Goal: Feedback & Contribution: Submit feedback/report problem

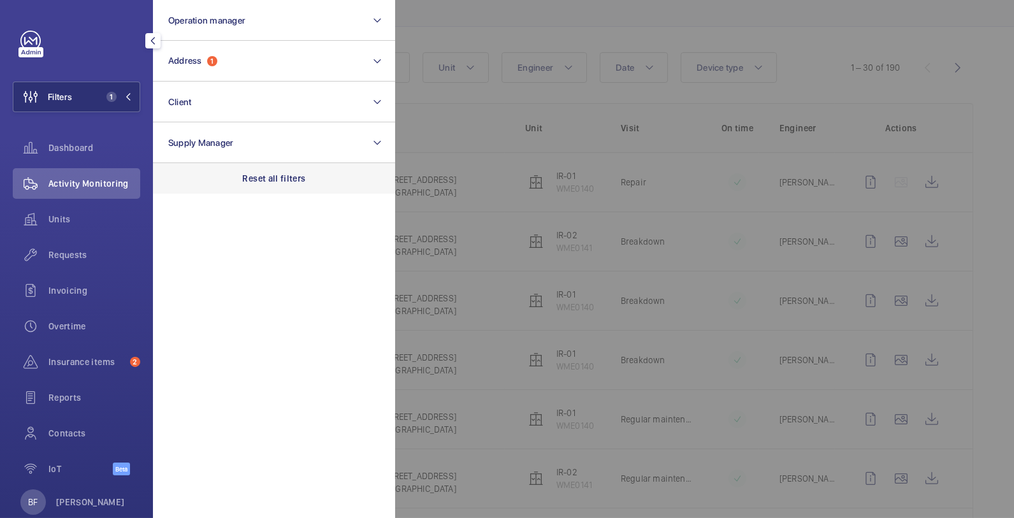
click at [250, 166] on div "Reset all filters" at bounding box center [274, 178] width 242 height 31
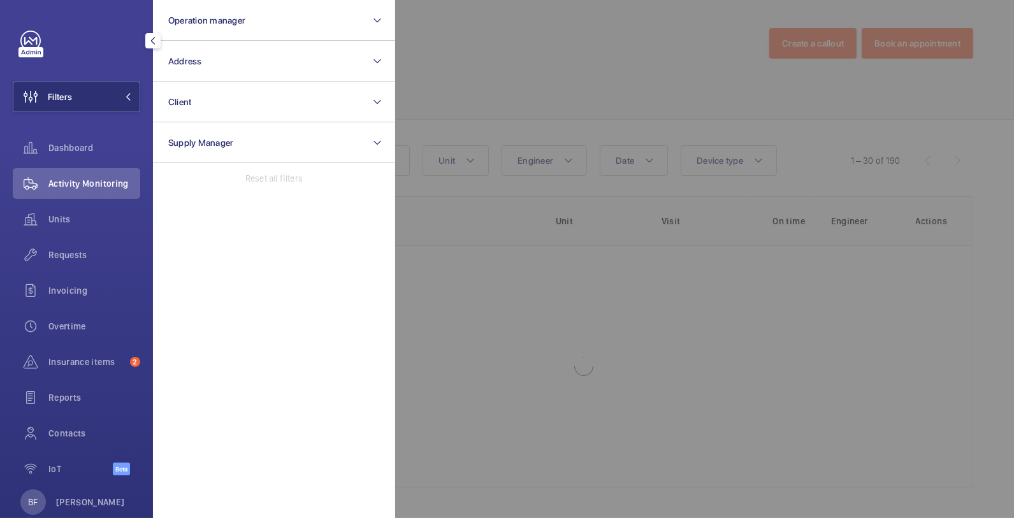
scroll to position [2, 0]
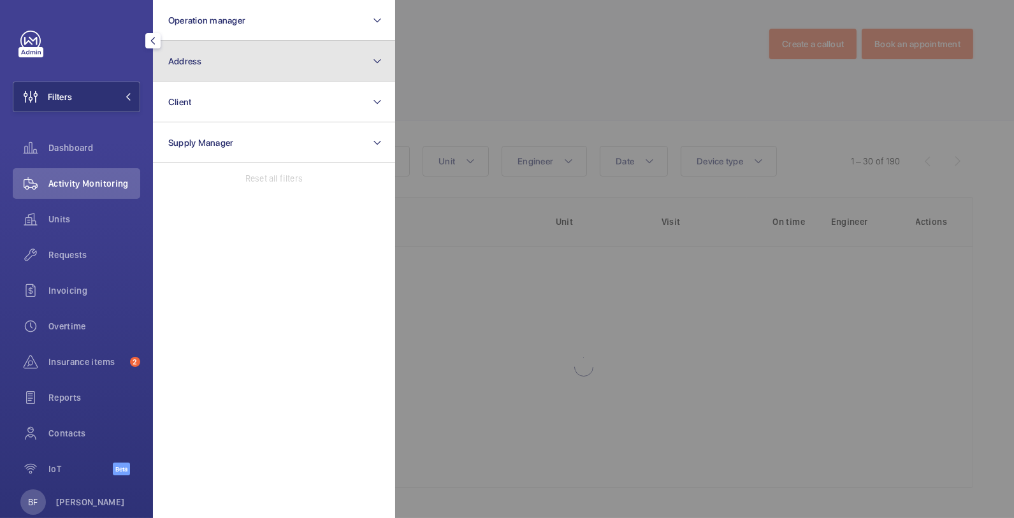
click at [231, 68] on button "Address" at bounding box center [274, 61] width 242 height 41
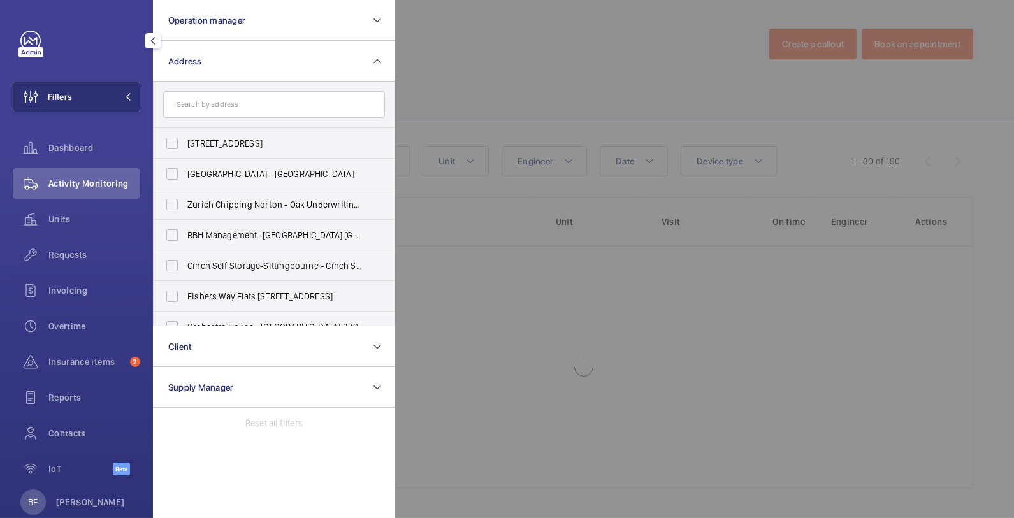
click at [249, 102] on input "text" at bounding box center [274, 104] width 222 height 27
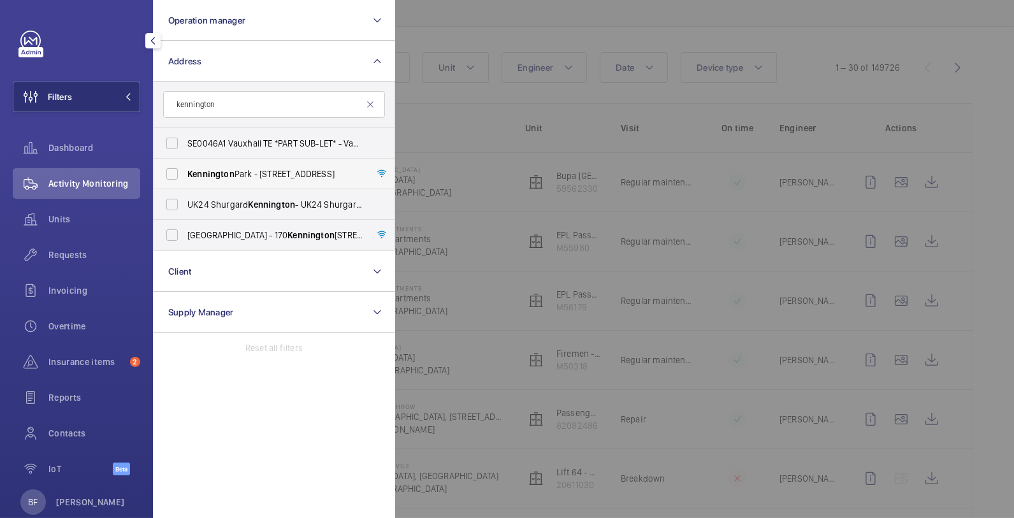
type input "kennington"
click at [219, 178] on span "Kennington" at bounding box center [210, 174] width 47 height 10
click at [185, 178] on input "[GEOGRAPHIC_DATA] - [STREET_ADDRESS]" at bounding box center [171, 173] width 25 height 25
checkbox input "true"
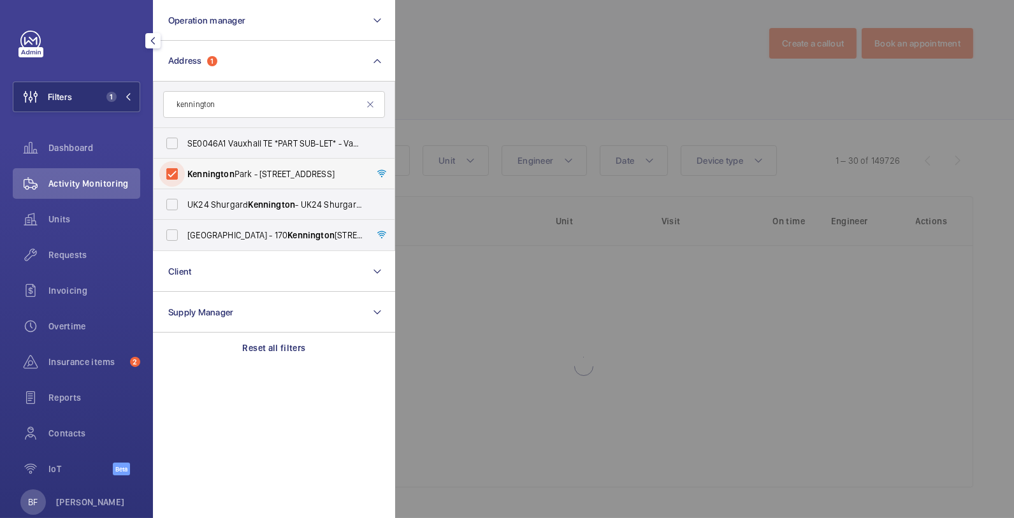
scroll to position [2, 0]
click at [589, 103] on div at bounding box center [902, 259] width 1014 height 518
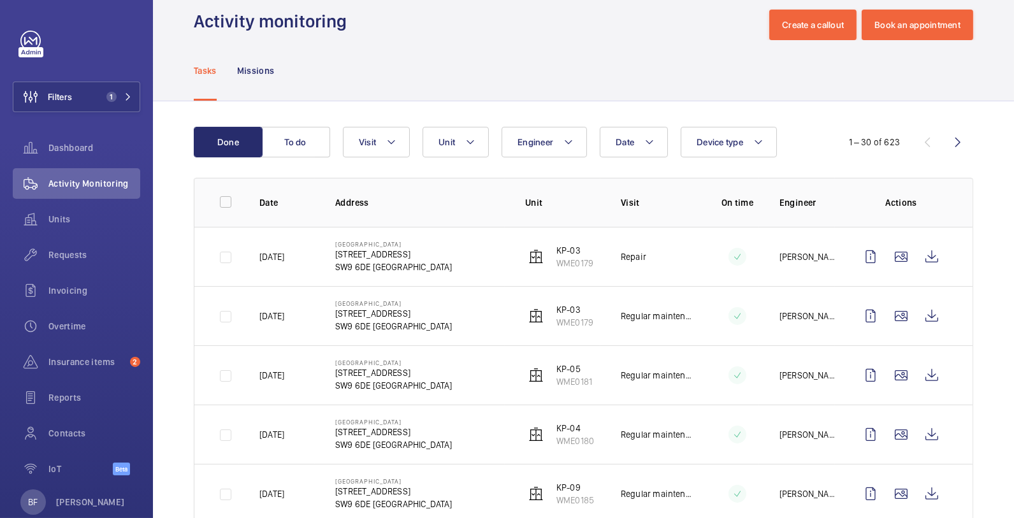
scroll to position [0, 0]
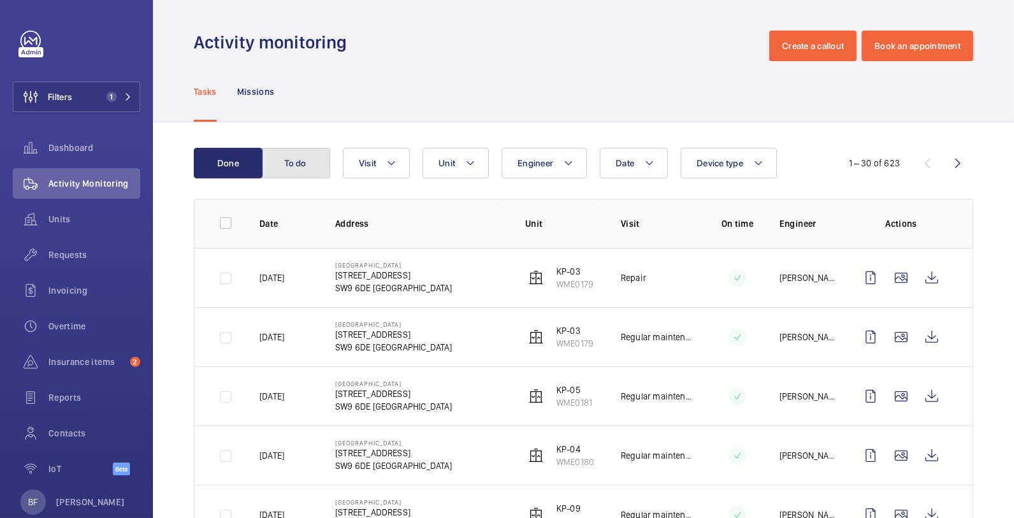
click at [299, 162] on button "To do" at bounding box center [295, 163] width 69 height 31
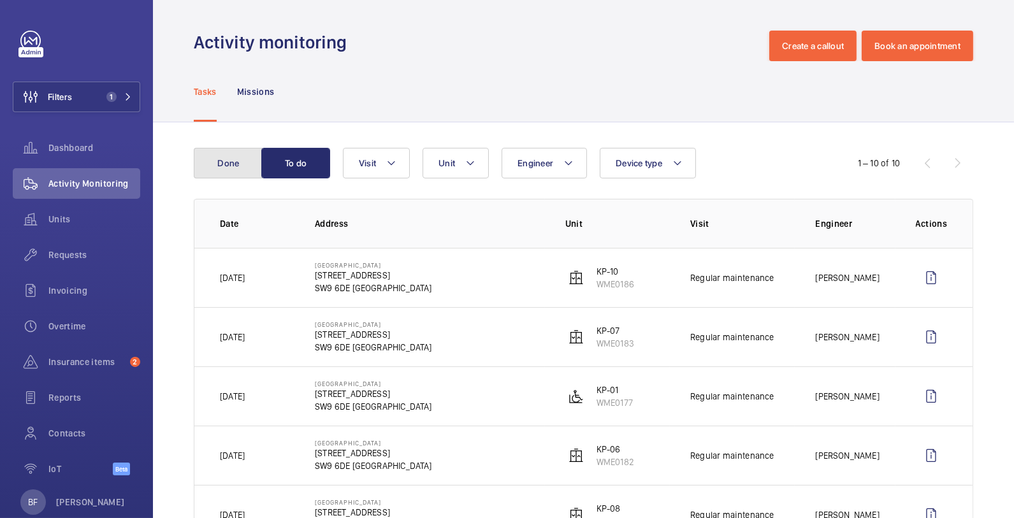
click at [233, 161] on button "Done" at bounding box center [228, 163] width 69 height 31
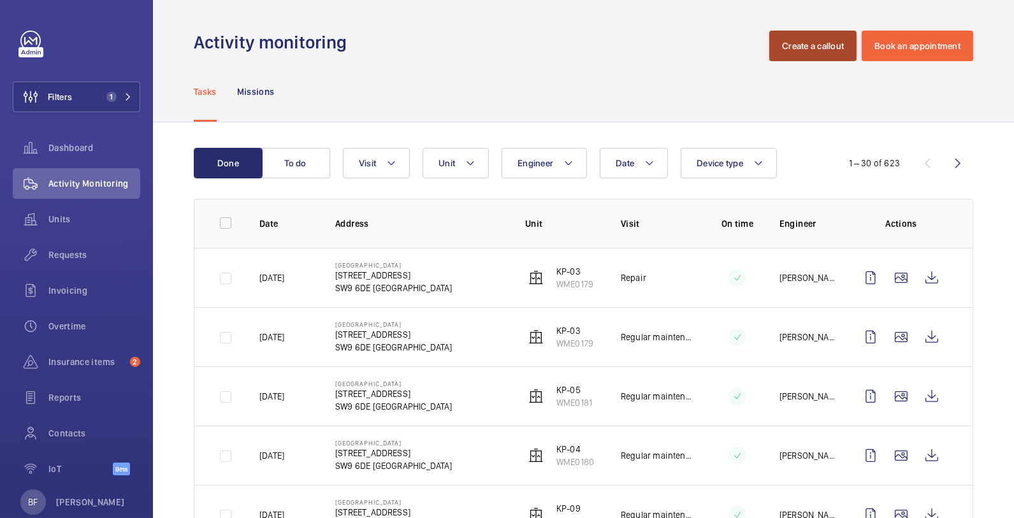
click at [809, 50] on button "Create a callout" at bounding box center [812, 46] width 87 height 31
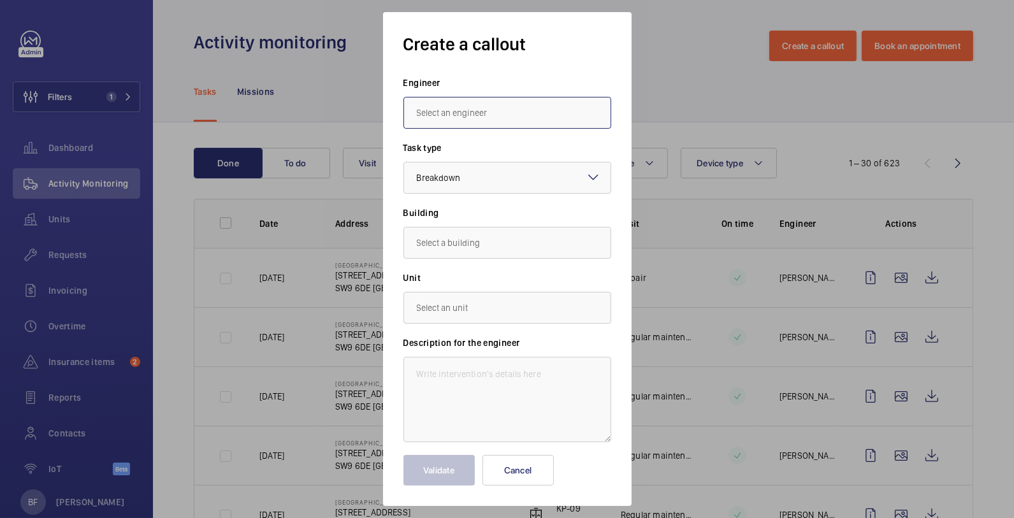
click at [586, 110] on input "text" at bounding box center [507, 113] width 208 height 32
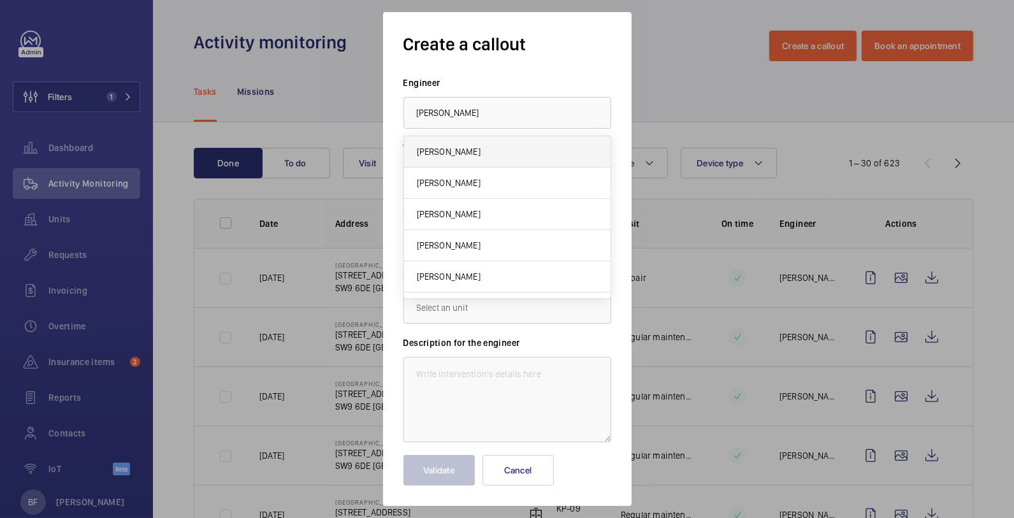
click at [581, 152] on mat-option "[PERSON_NAME]" at bounding box center [507, 151] width 206 height 31
type input "[PERSON_NAME]"
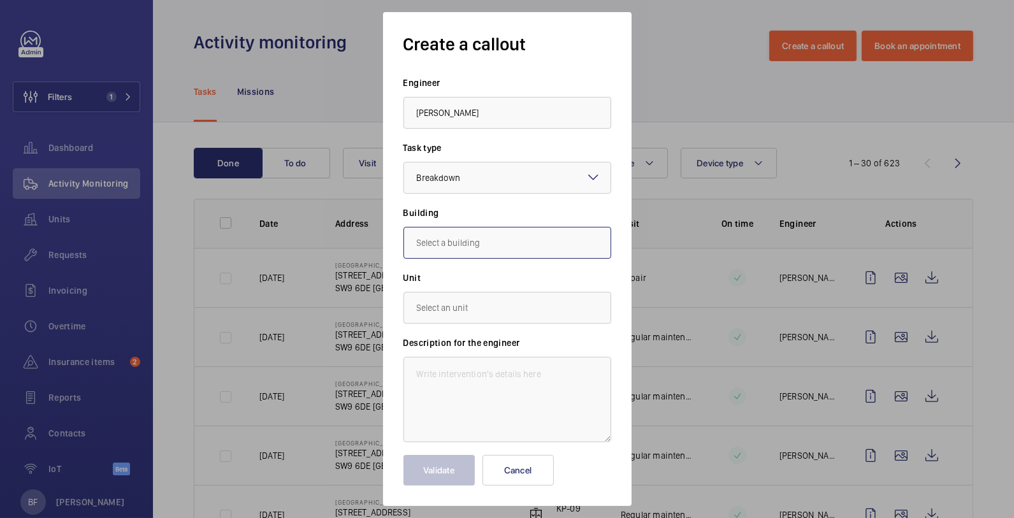
click at [567, 228] on input "text" at bounding box center [507, 243] width 208 height 32
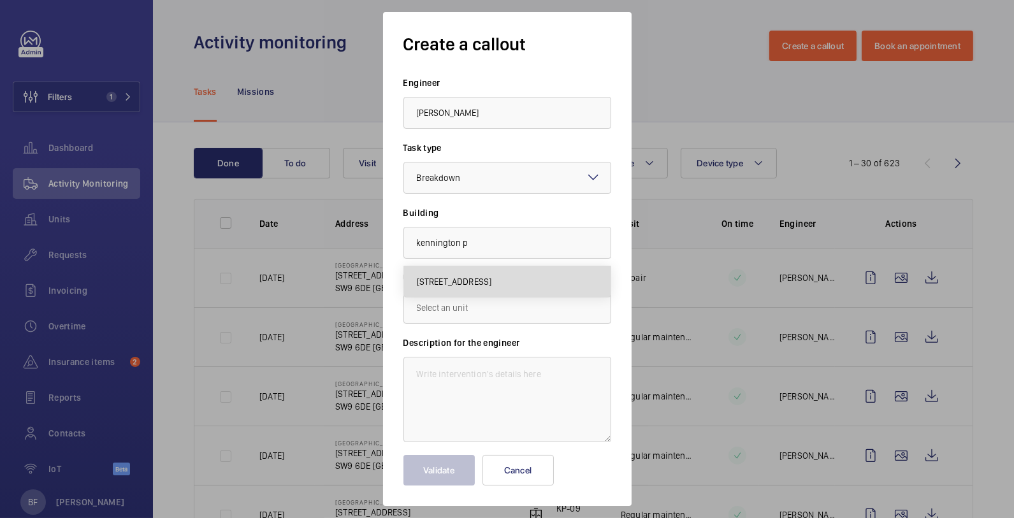
click at [492, 280] on span "[STREET_ADDRESS]" at bounding box center [454, 281] width 75 height 13
type input "[STREET_ADDRESS]"
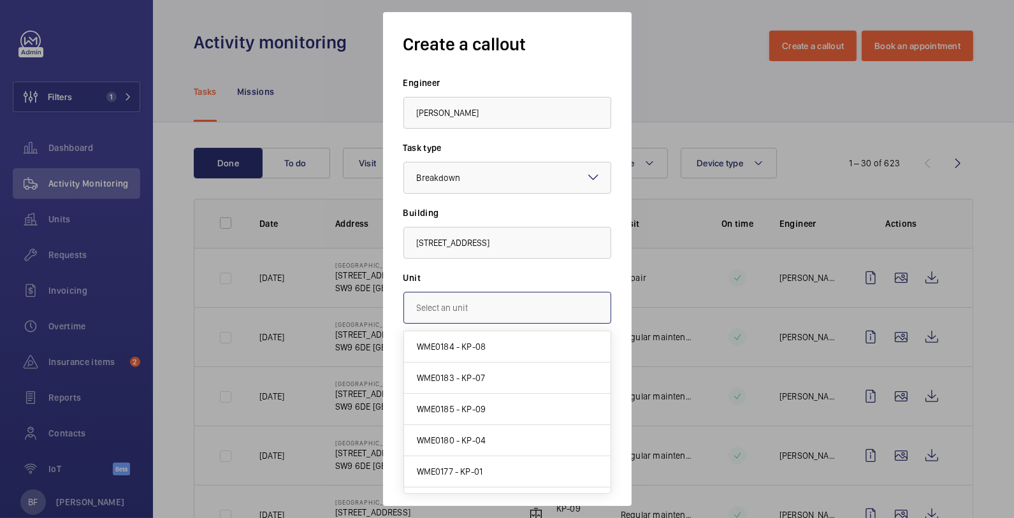
click at [489, 303] on input "text" at bounding box center [507, 308] width 208 height 32
click at [493, 412] on mat-option "WME0185 - KP-09" at bounding box center [507, 409] width 206 height 31
type input "WME0185 - KP-09"
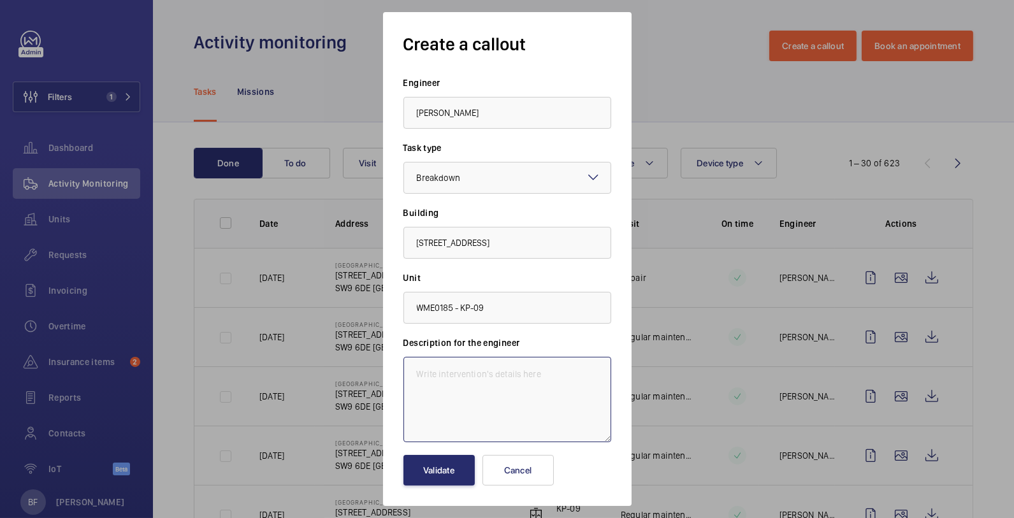
click at [459, 382] on textarea at bounding box center [507, 399] width 208 height 85
paste textarea "KP-09 Auto dialler not working Description: called 4 times still not working"
drag, startPoint x: 466, startPoint y: 389, endPoint x: 542, endPoint y: 377, distance: 76.8
click at [543, 379] on textarea "KP-09 Auto dialler not working Description: Called 4 times still not working" at bounding box center [507, 399] width 208 height 85
click at [542, 377] on textarea "KP-09 Auto dialler not working Description: Called 4 times still not working" at bounding box center [507, 399] width 208 height 85
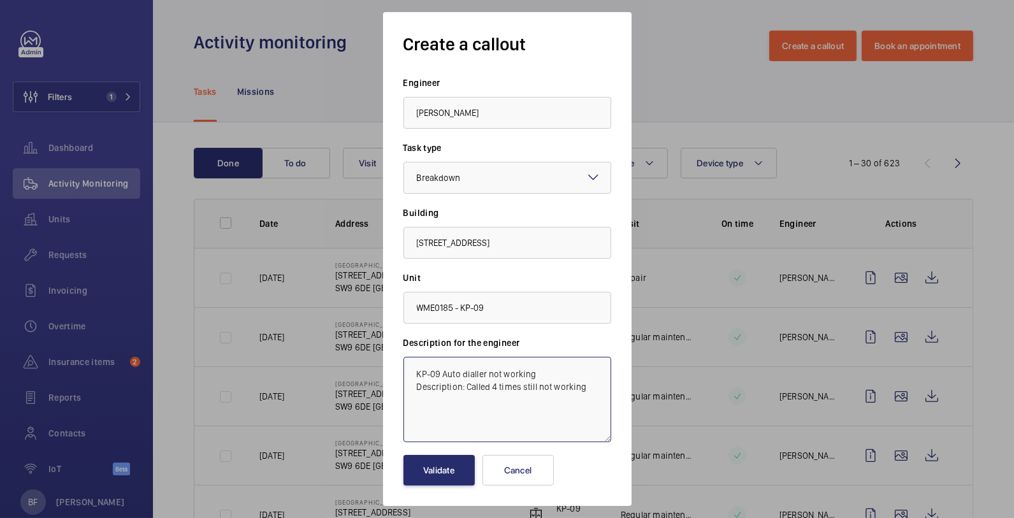
click at [542, 377] on textarea "KP-09 Auto dialler not working Description: Called 4 times still not working" at bounding box center [507, 399] width 208 height 85
drag, startPoint x: 457, startPoint y: 390, endPoint x: 408, endPoint y: 391, distance: 49.1
click at [408, 391] on textarea "KP-09 Auto dialler not working Description: Called 4 times still not working" at bounding box center [507, 399] width 208 height 85
click at [489, 391] on textarea "KP-09 Auto dialler not working. Called 4 times, still not working" at bounding box center [507, 399] width 208 height 85
type textarea "KP-09 Auto dialler not working. Called 4 times, still not working."
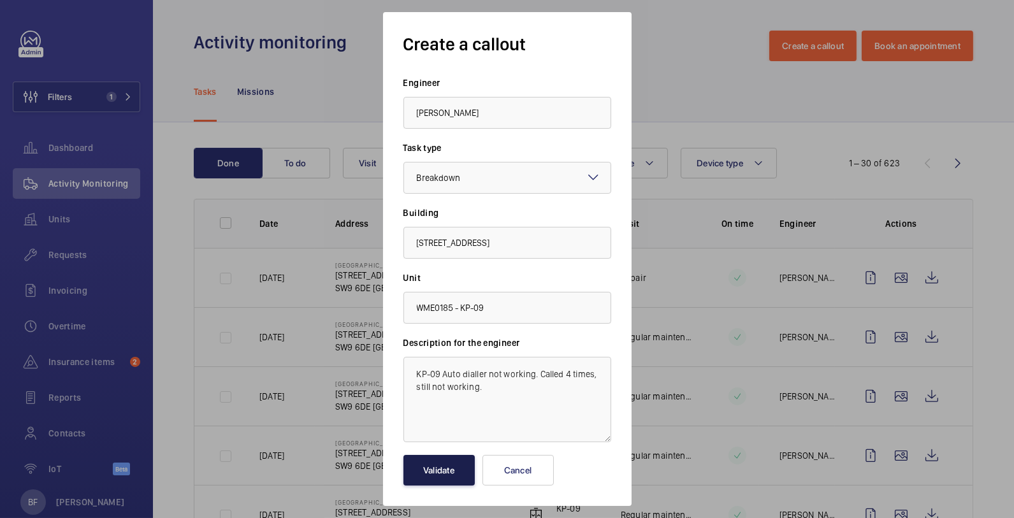
click at [447, 480] on button "Validate" at bounding box center [438, 470] width 71 height 31
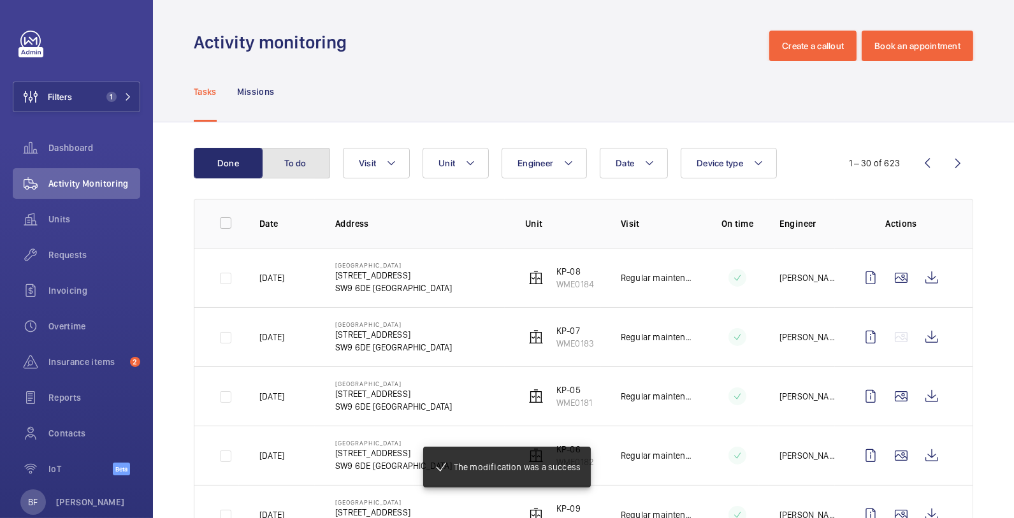
click at [308, 173] on button "To do" at bounding box center [295, 163] width 69 height 31
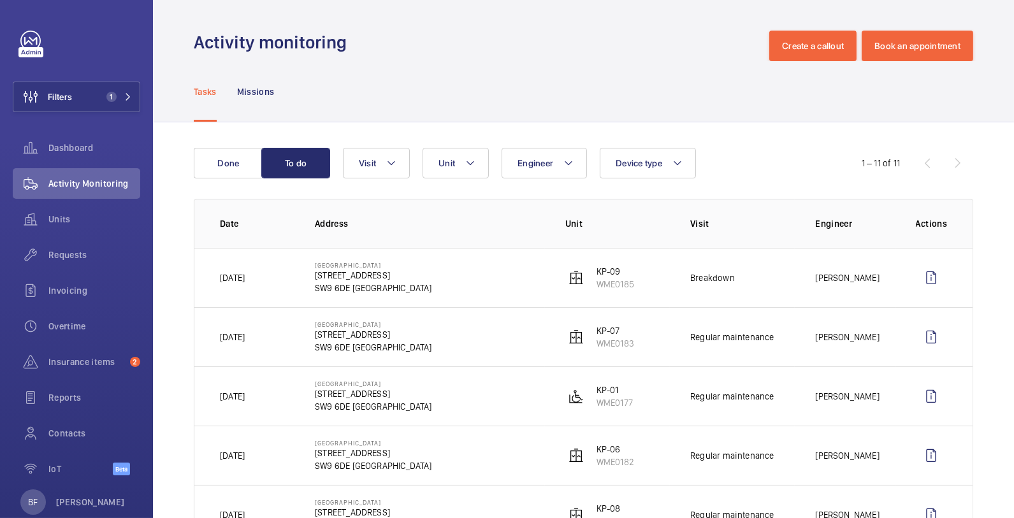
scroll to position [39, 0]
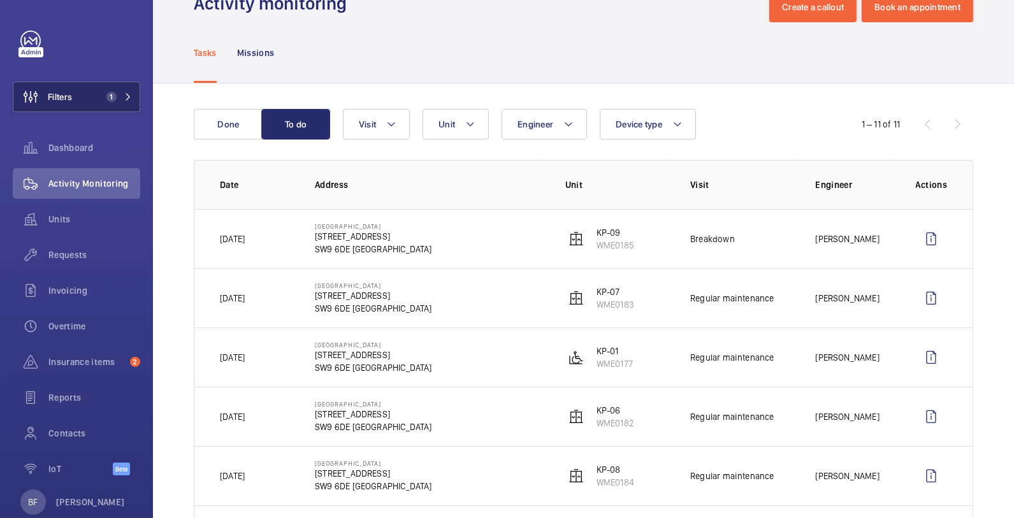
click at [106, 95] on span "1" at bounding box center [111, 97] width 10 height 10
click at [124, 96] on mat-icon at bounding box center [128, 97] width 8 height 8
click at [124, 97] on mat-icon at bounding box center [128, 97] width 8 height 8
click at [124, 98] on mat-icon at bounding box center [128, 97] width 8 height 8
click at [112, 97] on span "1" at bounding box center [116, 97] width 31 height 10
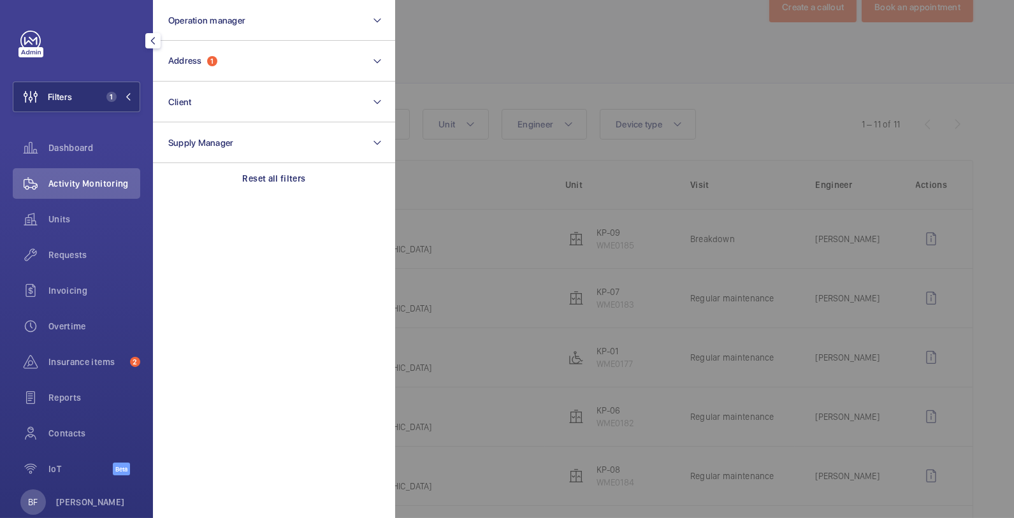
click at [122, 99] on button "Filters 1" at bounding box center [76, 97] width 127 height 31
click at [294, 184] on th "Address" at bounding box center [419, 184] width 250 height 49
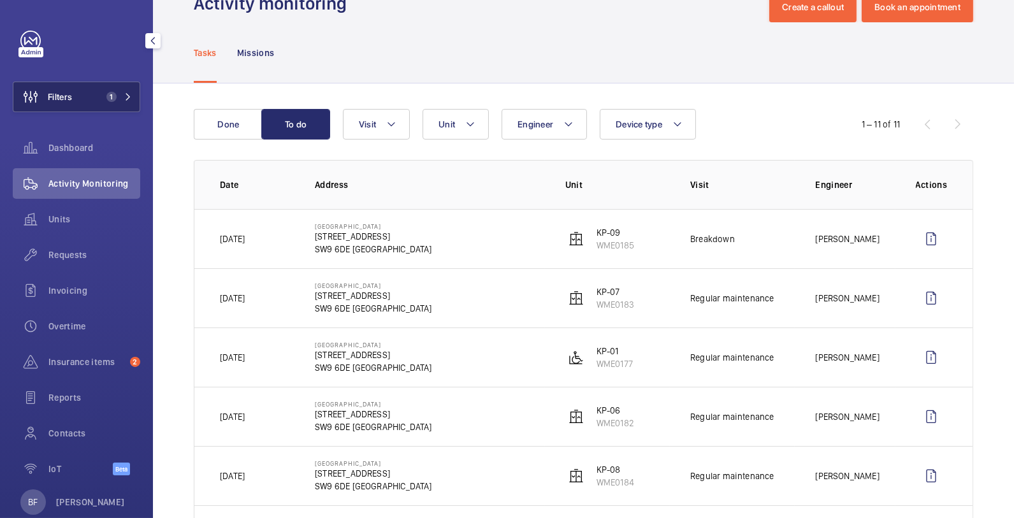
click at [124, 98] on mat-icon at bounding box center [128, 97] width 8 height 8
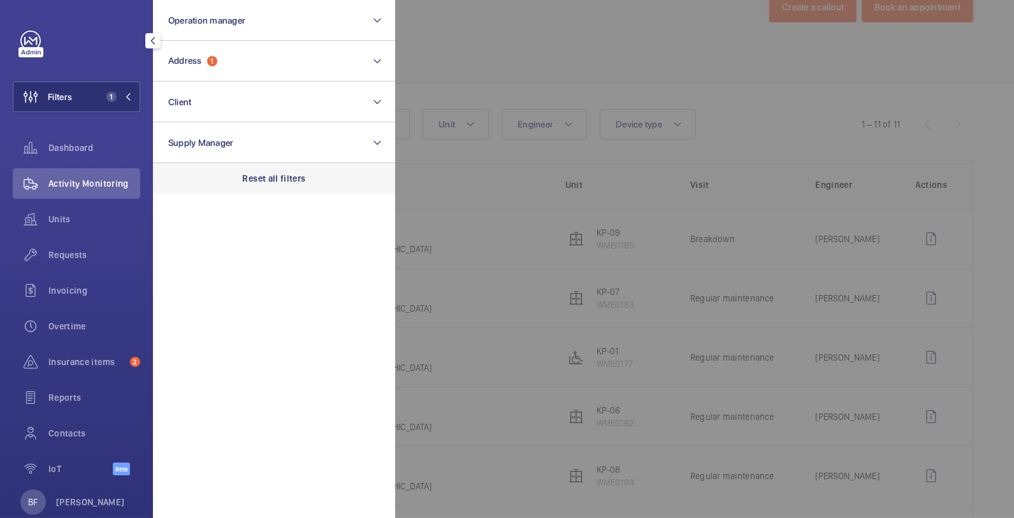
click at [264, 172] on p "Reset all filters" at bounding box center [274, 178] width 63 height 13
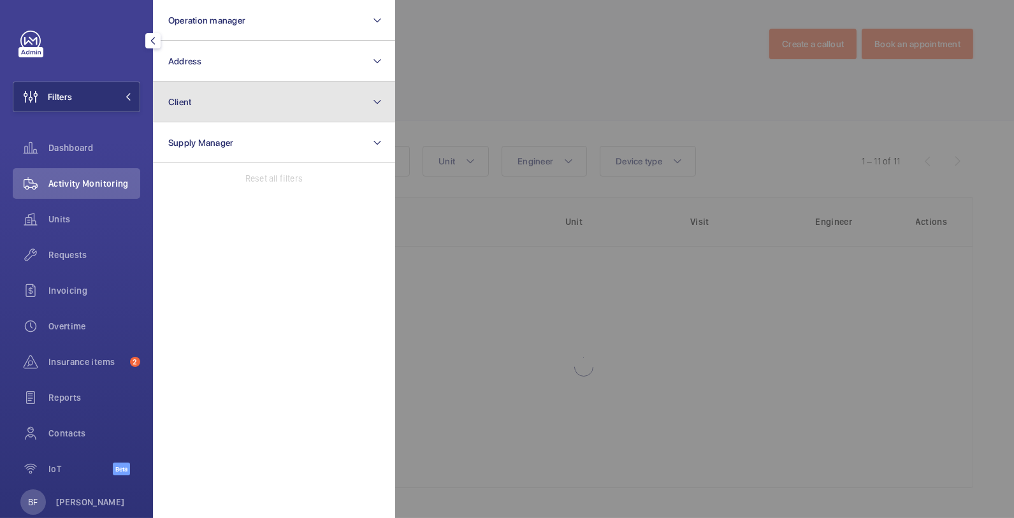
click at [235, 83] on button "Client" at bounding box center [274, 102] width 242 height 41
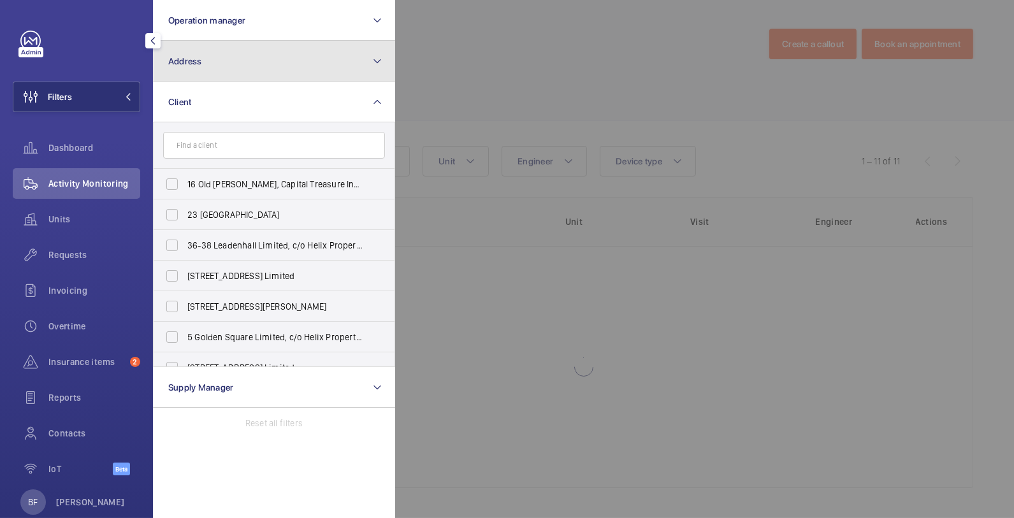
click at [236, 62] on button "Address" at bounding box center [274, 61] width 242 height 41
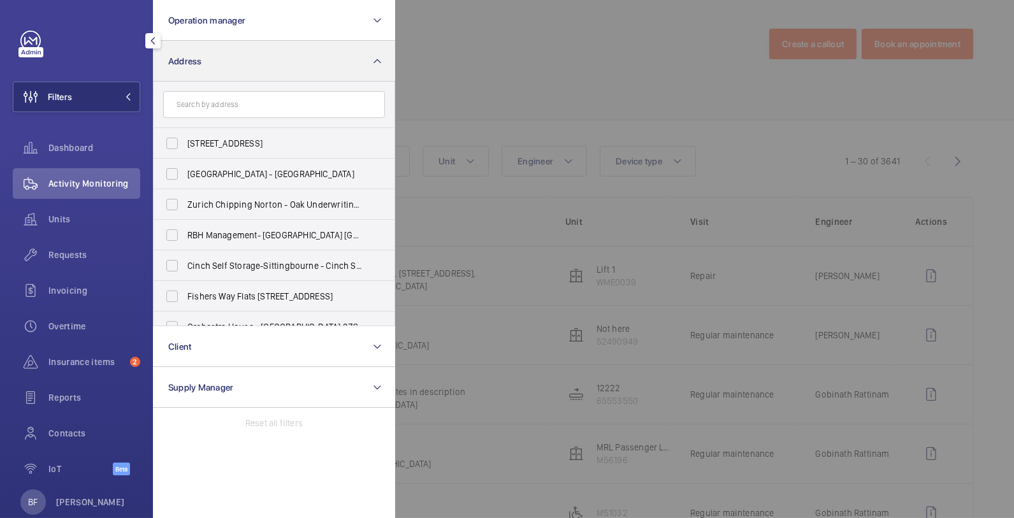
scroll to position [39, 0]
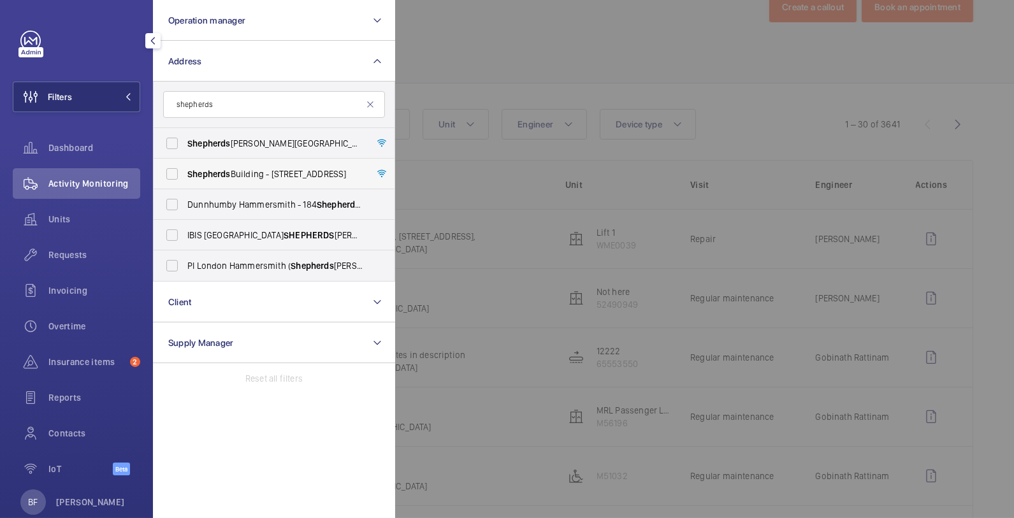
type input "shepherds"
click at [244, 185] on label "[GEOGRAPHIC_DATA] - [STREET_ADDRESS]" at bounding box center [265, 174] width 222 height 31
click at [185, 185] on input "[GEOGRAPHIC_DATA] - [STREET_ADDRESS]" at bounding box center [171, 173] width 25 height 25
checkbox input "true"
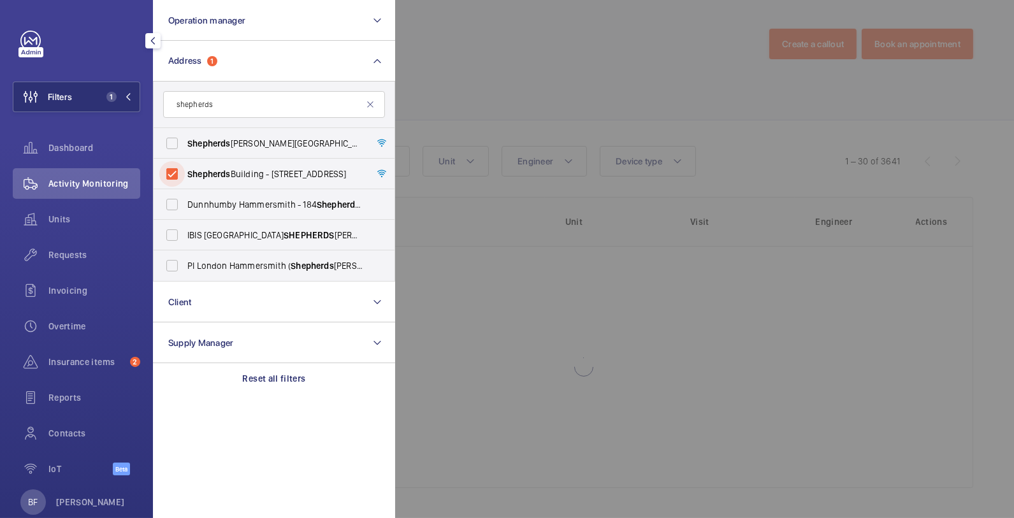
scroll to position [39, 0]
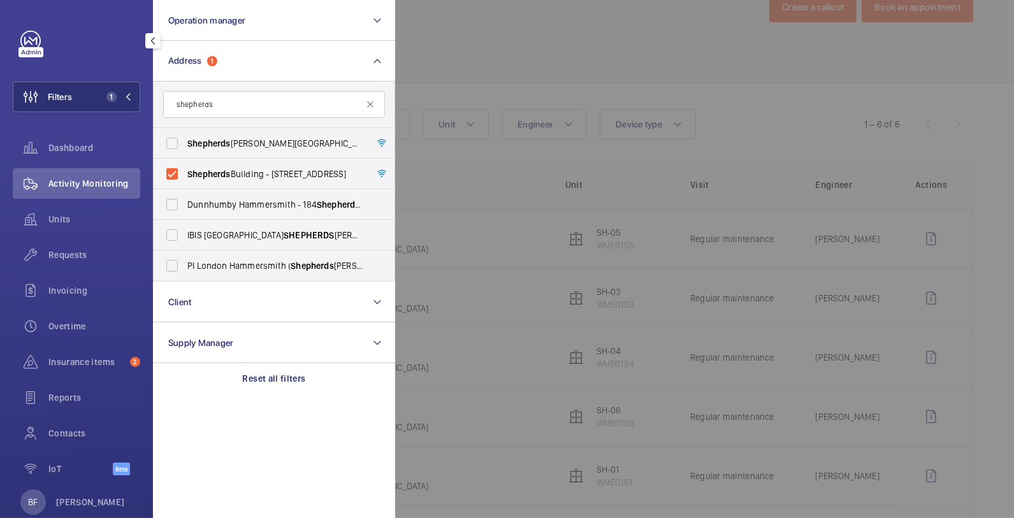
click at [558, 77] on div at bounding box center [902, 259] width 1014 height 518
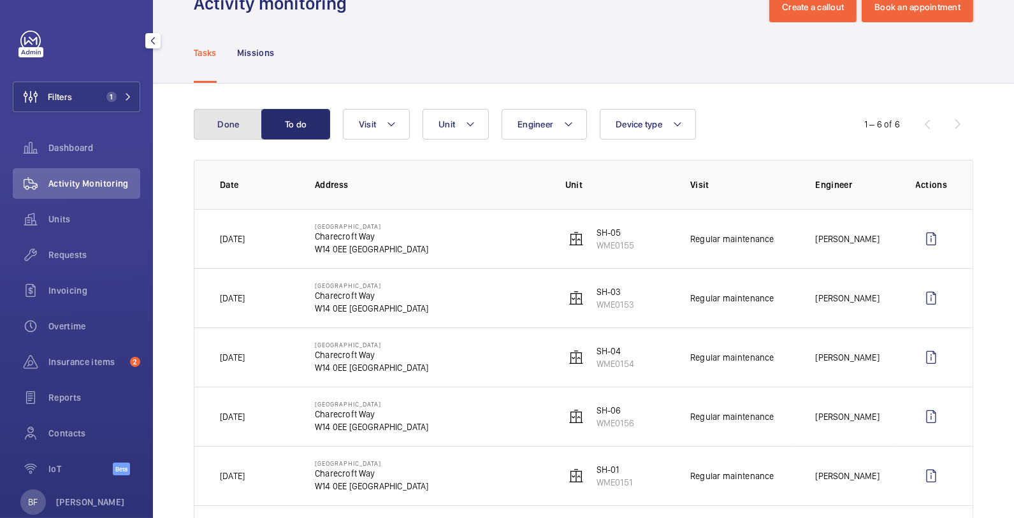
click at [227, 114] on button "Done" at bounding box center [228, 124] width 69 height 31
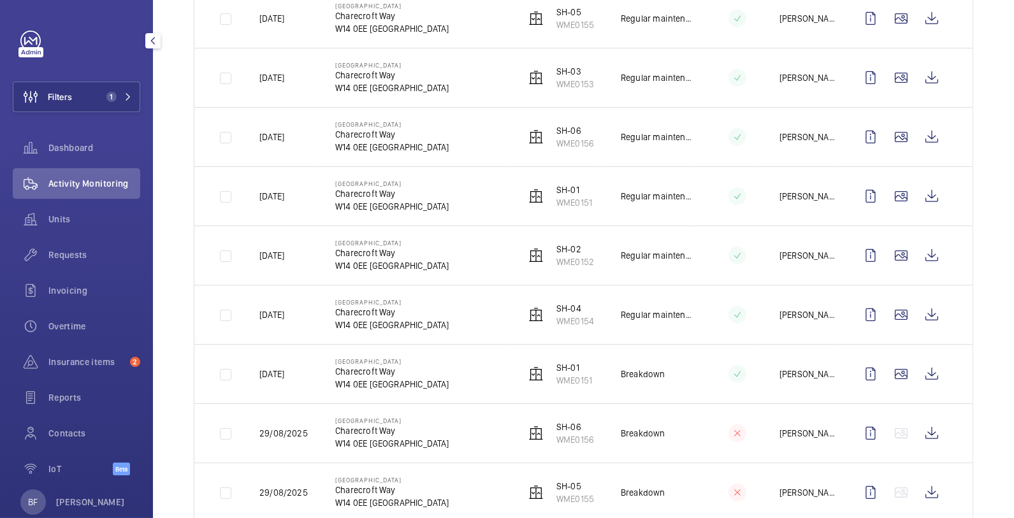
scroll to position [260, 0]
click at [923, 362] on wm-front-icon-button at bounding box center [931, 373] width 31 height 31
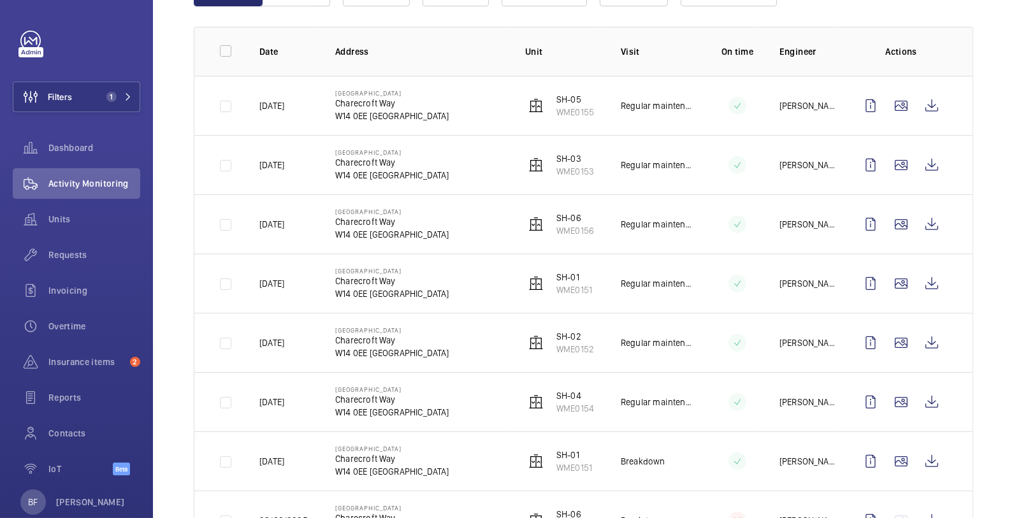
scroll to position [0, 0]
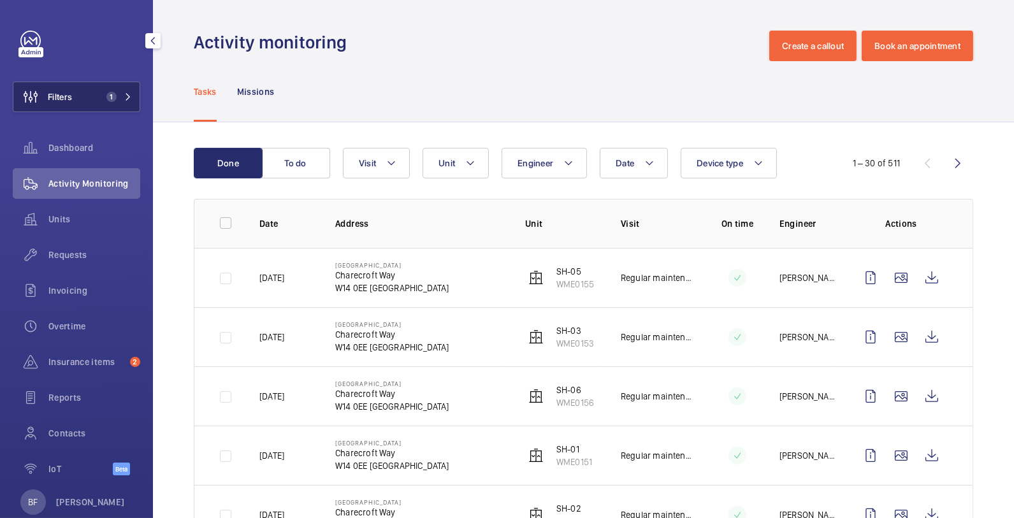
click at [121, 105] on button "Filters 1" at bounding box center [76, 97] width 127 height 31
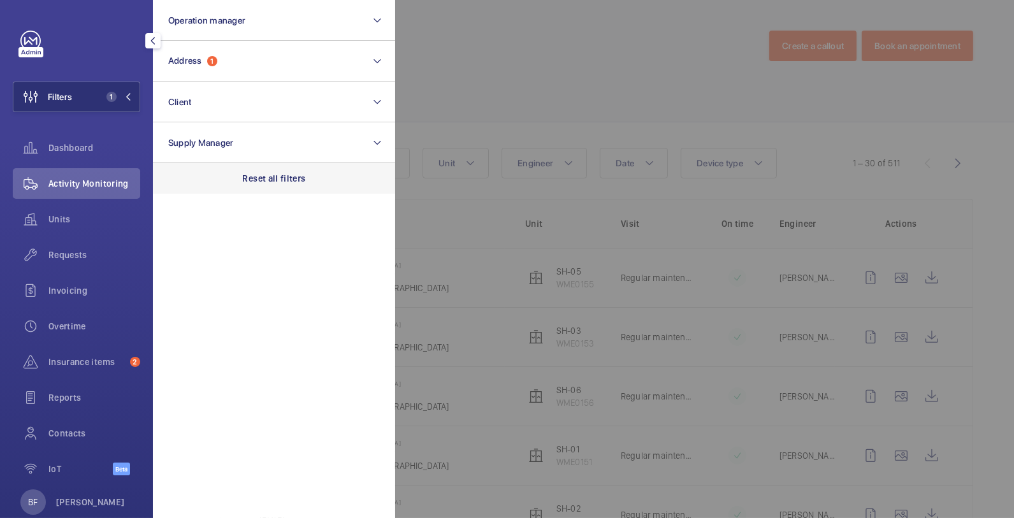
click at [298, 182] on p "Reset all filters" at bounding box center [274, 178] width 63 height 13
click at [62, 361] on span "Insurance items" at bounding box center [86, 362] width 76 height 13
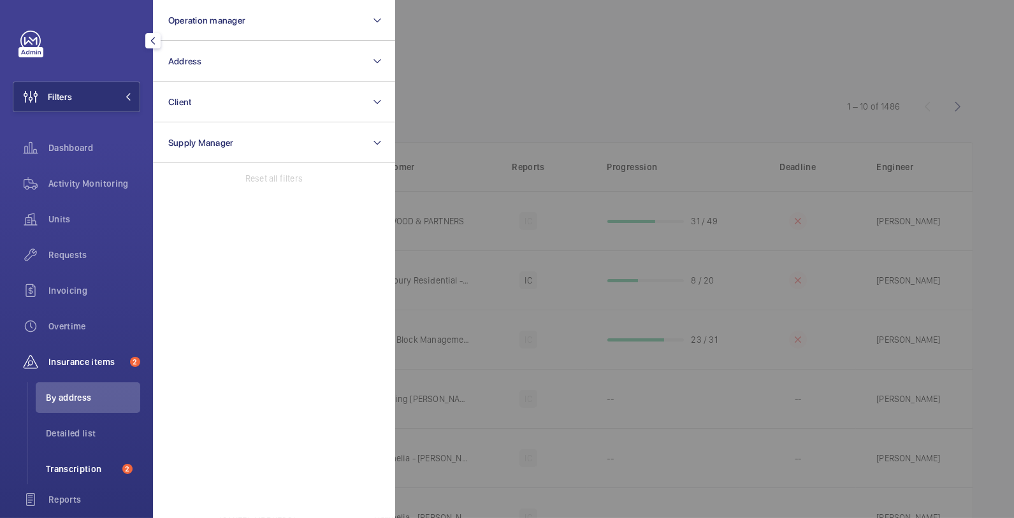
click at [81, 458] on li "Transcription 2" at bounding box center [88, 469] width 105 height 31
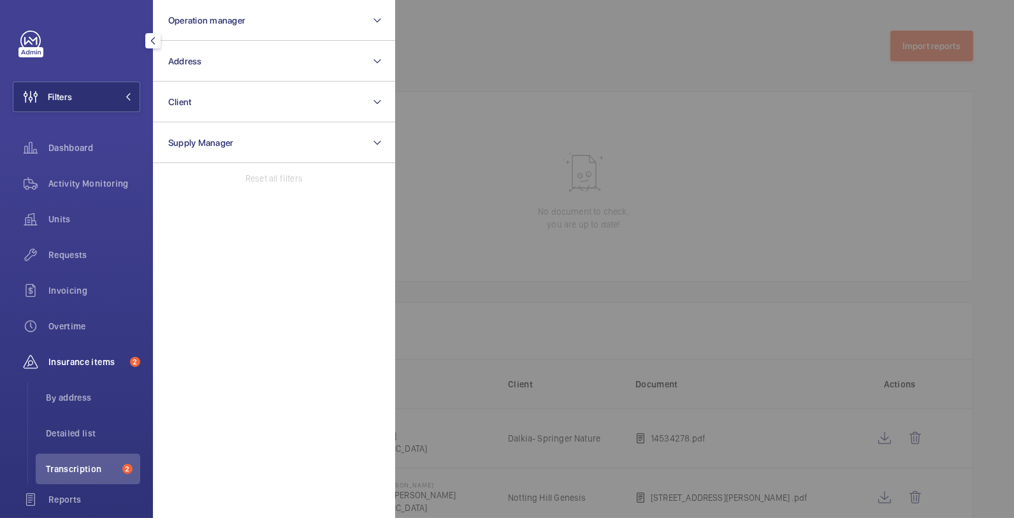
click at [598, 310] on div at bounding box center [902, 259] width 1014 height 518
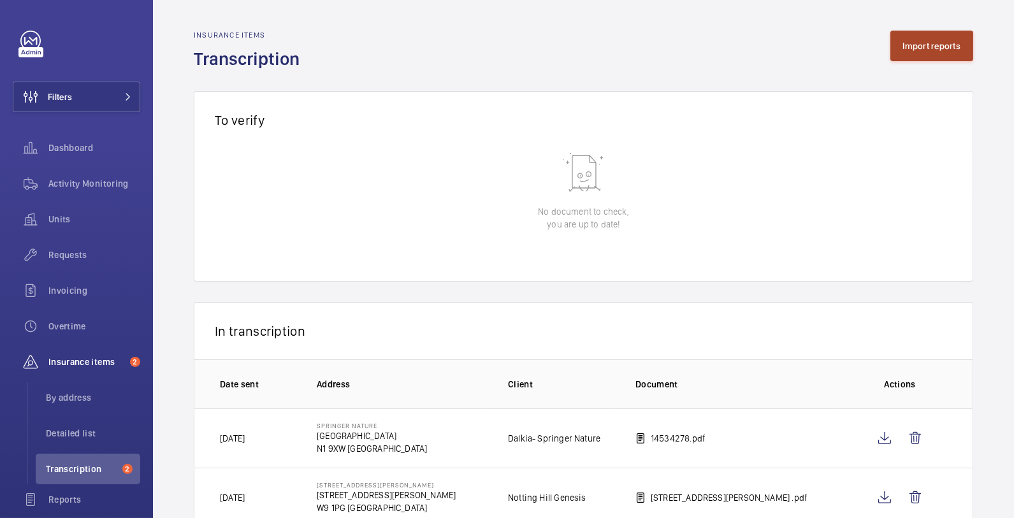
click at [897, 45] on button "Import reports" at bounding box center [931, 46] width 83 height 31
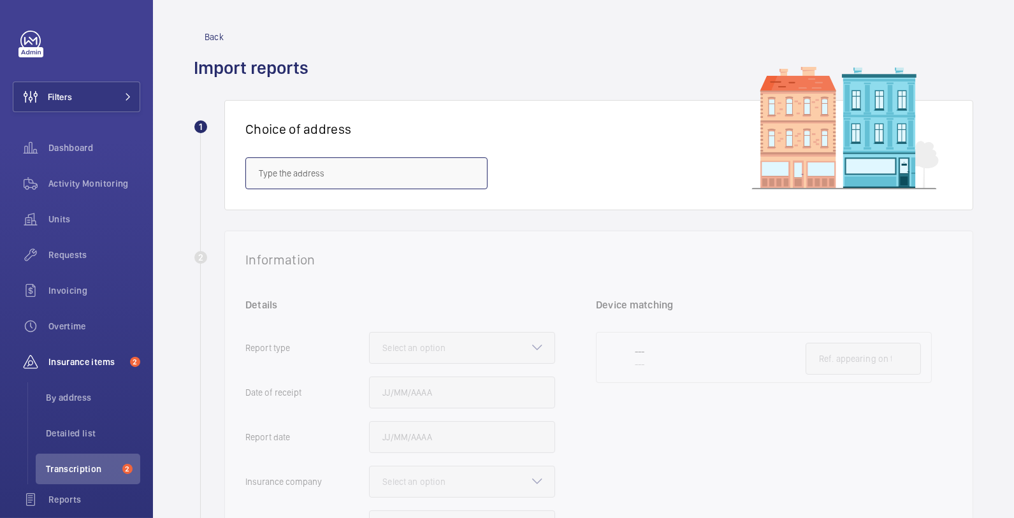
click at [289, 171] on input "text" at bounding box center [366, 173] width 242 height 32
paste input "WC1N 3QY"
type input "WC1N 3QY"
click at [300, 175] on input "WC1N 3QY" at bounding box center [366, 173] width 242 height 32
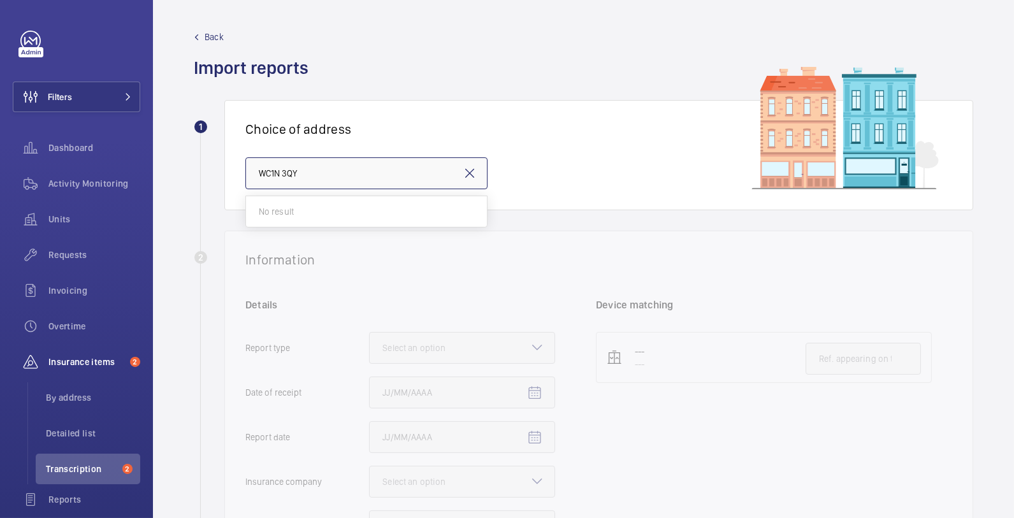
click at [300, 175] on input "WC1N 3QY" at bounding box center [366, 173] width 242 height 32
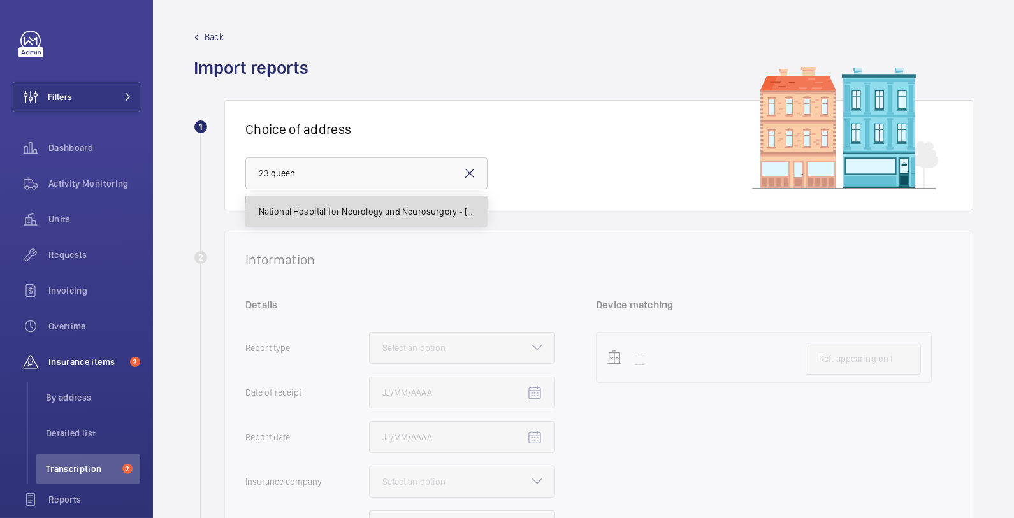
click at [412, 208] on span "National Hospital for Neurology and Neurosurgery - [STREET_ADDRESS]" at bounding box center [366, 211] width 215 height 13
type input "National Hospital for Neurology and Neurosurgery - [STREET_ADDRESS]"
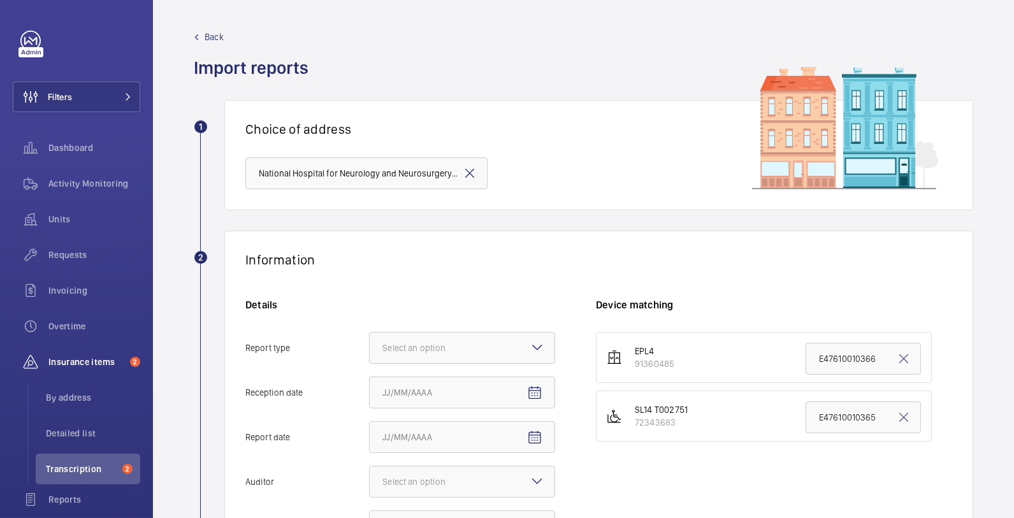
click at [216, 36] on span "Back" at bounding box center [214, 37] width 19 height 13
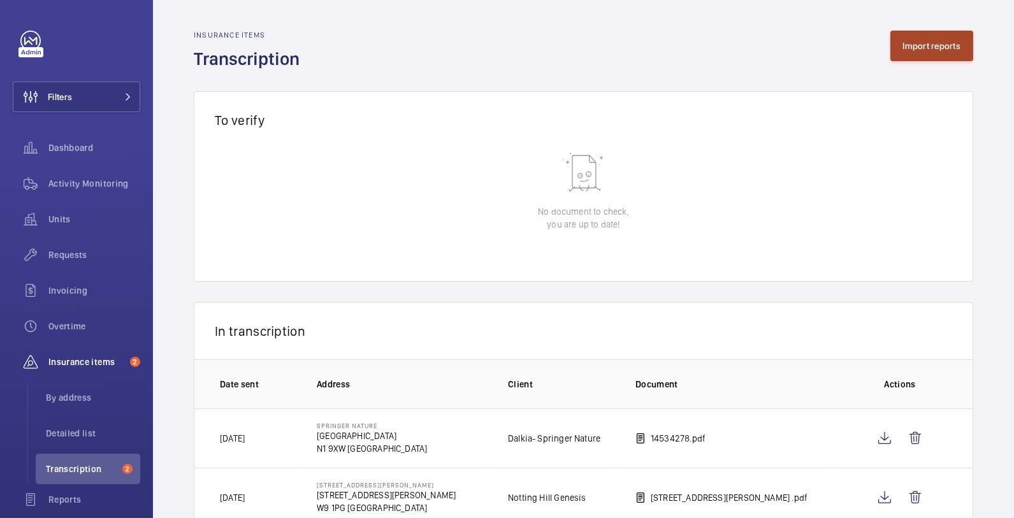
click at [935, 44] on button "Import reports" at bounding box center [931, 46] width 83 height 31
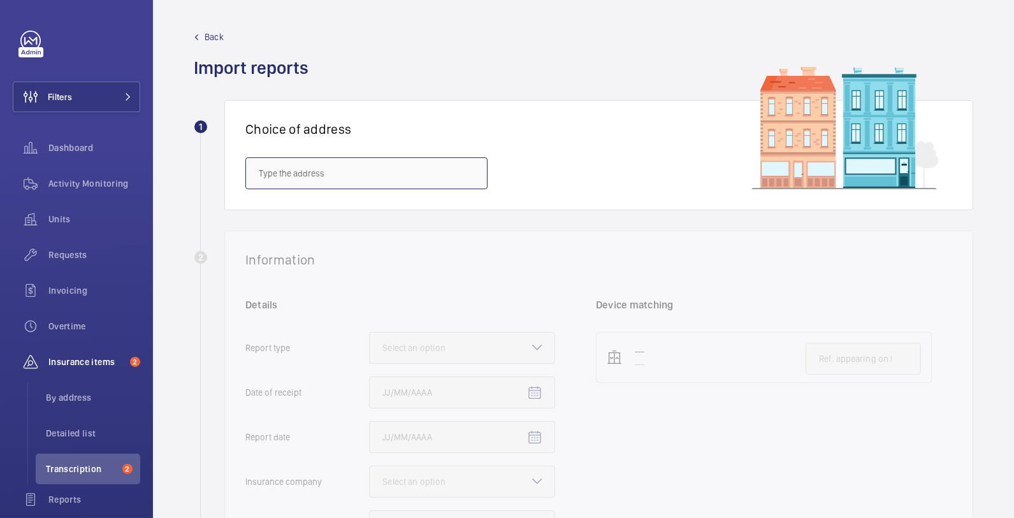
click at [280, 177] on input "text" at bounding box center [366, 173] width 242 height 32
click at [321, 213] on span "National Hospital for Neurology and Neurosurgery - [STREET_ADDRESS]" at bounding box center [366, 211] width 215 height 13
type input "National Hospital for Neurology and Neurosurgery - [STREET_ADDRESS]"
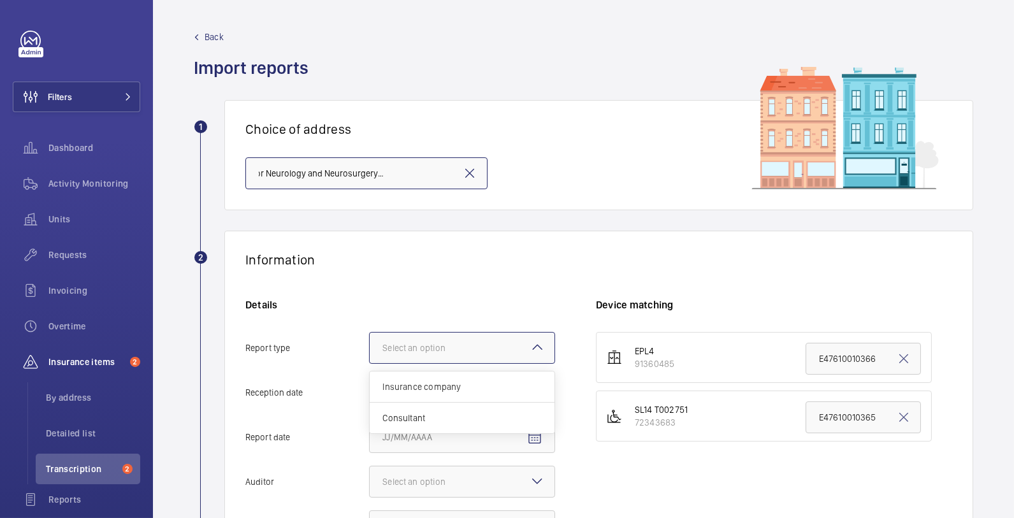
click at [470, 349] on div "Select an option" at bounding box center [429, 348] width 95 height 13
click at [370, 349] on input "Report type Select an option Insurance company Consultant" at bounding box center [370, 348] width 0 height 31
click at [467, 377] on div "Insurance company" at bounding box center [462, 387] width 185 height 31
click at [370, 363] on input "Report type Select an option Insurance company Consultant" at bounding box center [370, 348] width 0 height 31
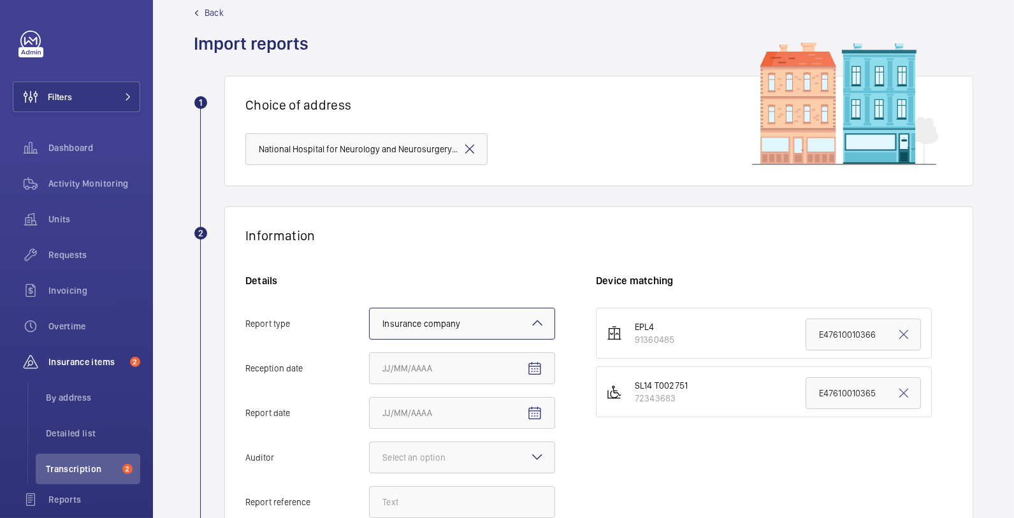
scroll to position [120, 0]
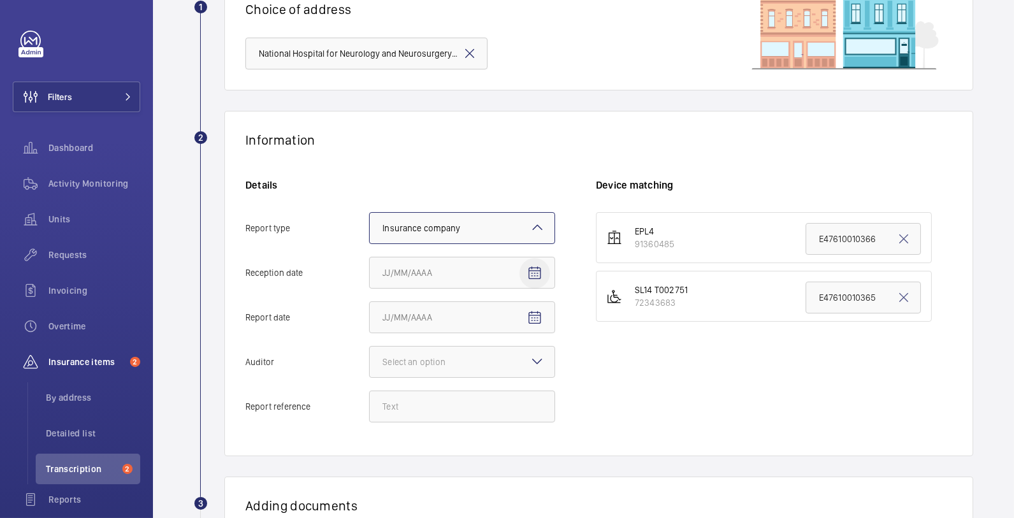
click at [535, 270] on mat-icon "Open calendar" at bounding box center [534, 273] width 15 height 15
click at [516, 379] on span "5" at bounding box center [514, 375] width 23 height 23
type input "[DATE]"
click at [535, 321] on mat-icon "Open calendar" at bounding box center [534, 317] width 15 height 15
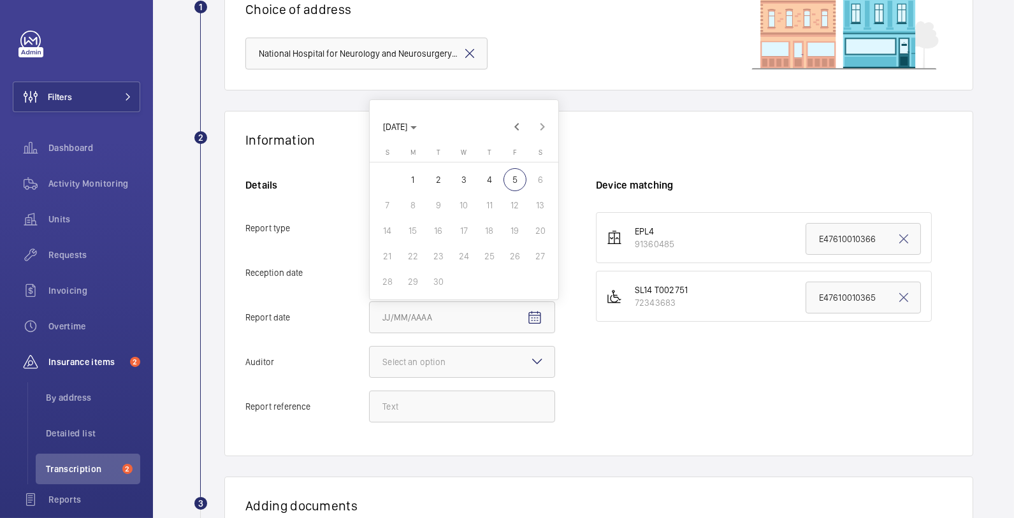
click at [461, 180] on span "3" at bounding box center [463, 179] width 23 height 23
type input "[DATE]"
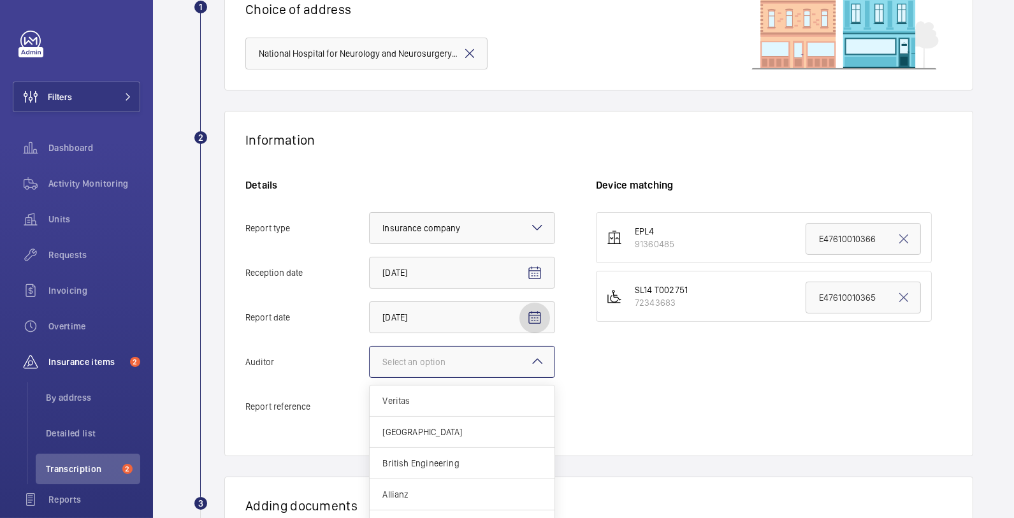
click at [463, 357] on div "Select an option" at bounding box center [429, 362] width 95 height 13
click at [370, 357] on input "Auditor Select an option Veritas Zurich British Engineering Allianz Other" at bounding box center [370, 362] width 0 height 31
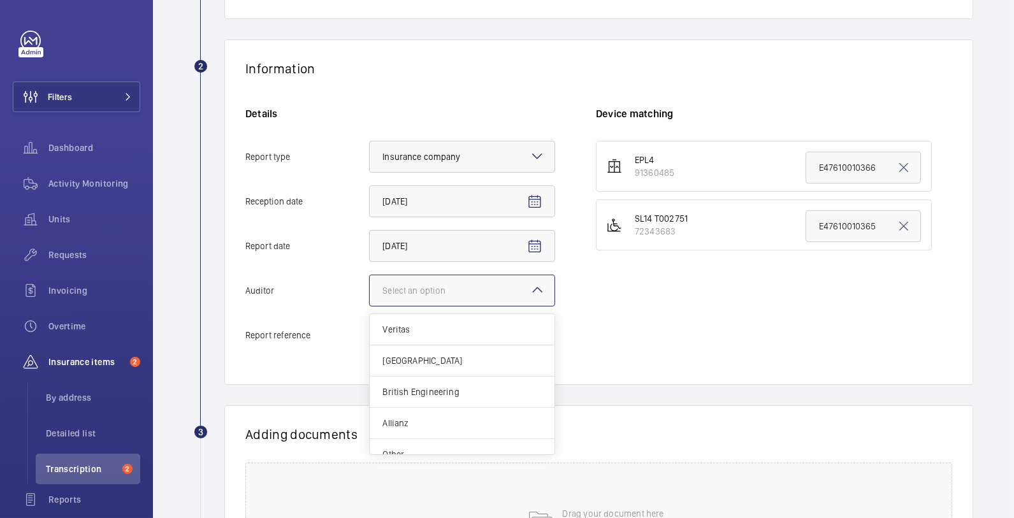
scroll to position [261, 0]
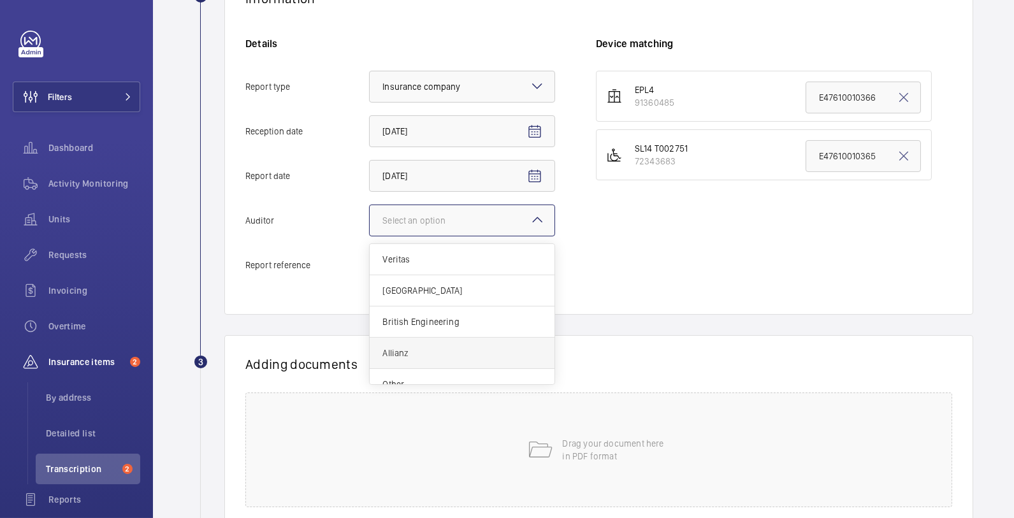
click at [444, 349] on span "Allianz" at bounding box center [461, 353] width 159 height 13
click at [370, 236] on input "Auditor Select an option Veritas Zurich British Engineering Allianz Other" at bounding box center [370, 220] width 0 height 31
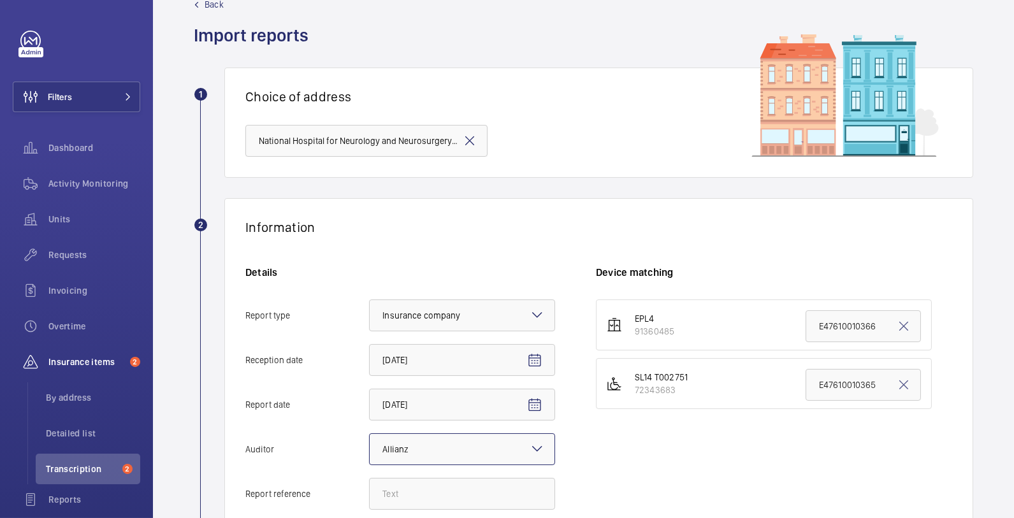
scroll to position [0, 0]
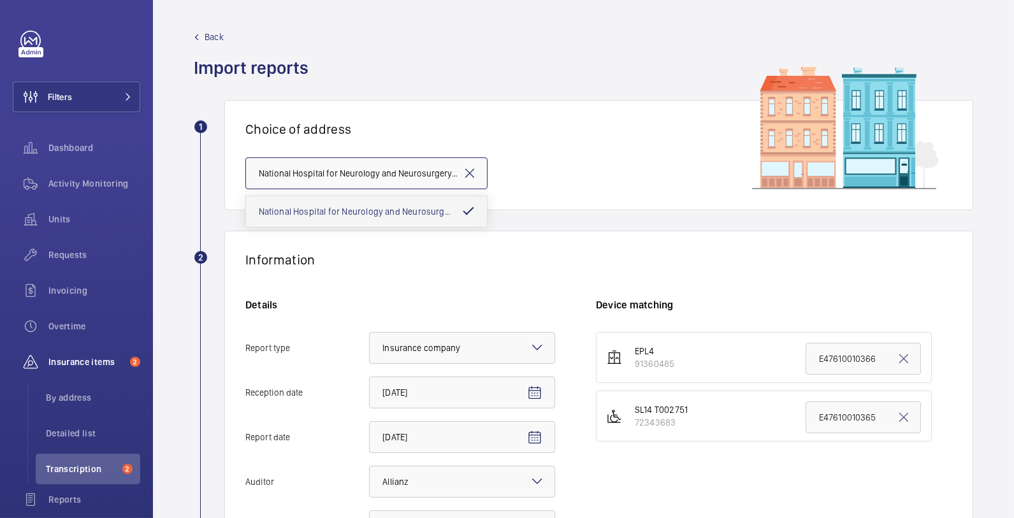
click at [477, 171] on input "National Hospital for Neurology and Neurosurgery - [STREET_ADDRESS]" at bounding box center [366, 173] width 242 height 32
click at [474, 173] on mat-icon at bounding box center [469, 173] width 15 height 15
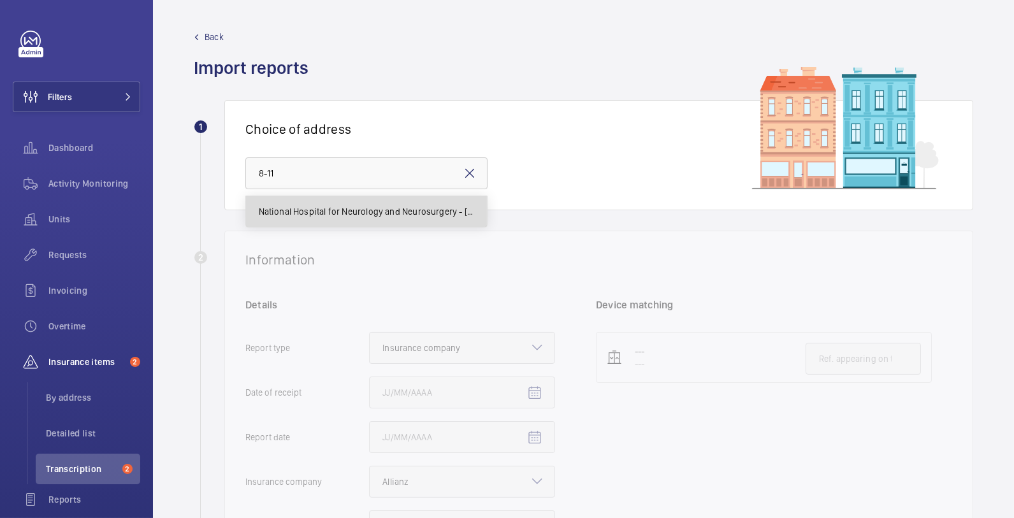
click at [452, 208] on span "National Hospital for Neurology and Neurosurgery - [STREET_ADDRESS]" at bounding box center [366, 211] width 215 height 13
type input "National Hospital for Neurology and Neurosurgery - [STREET_ADDRESS]"
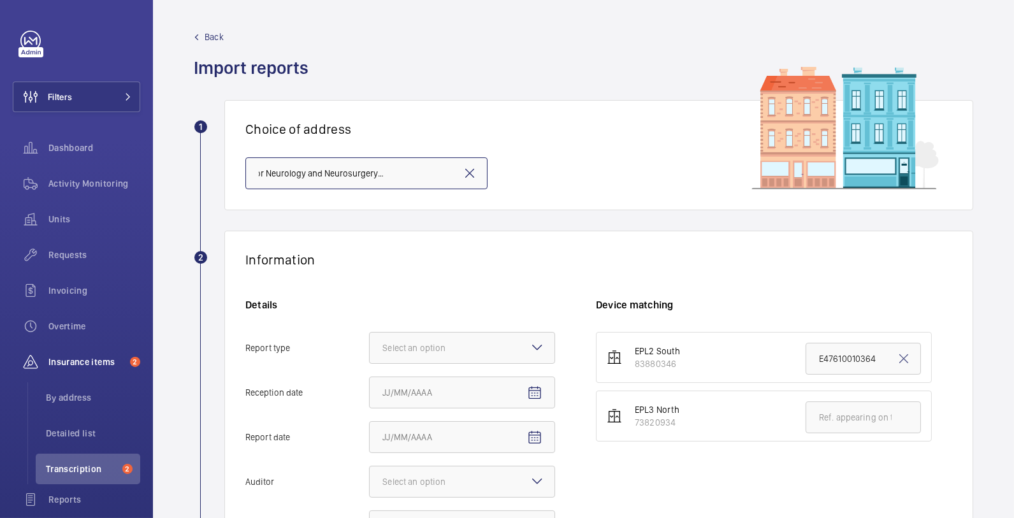
scroll to position [32, 0]
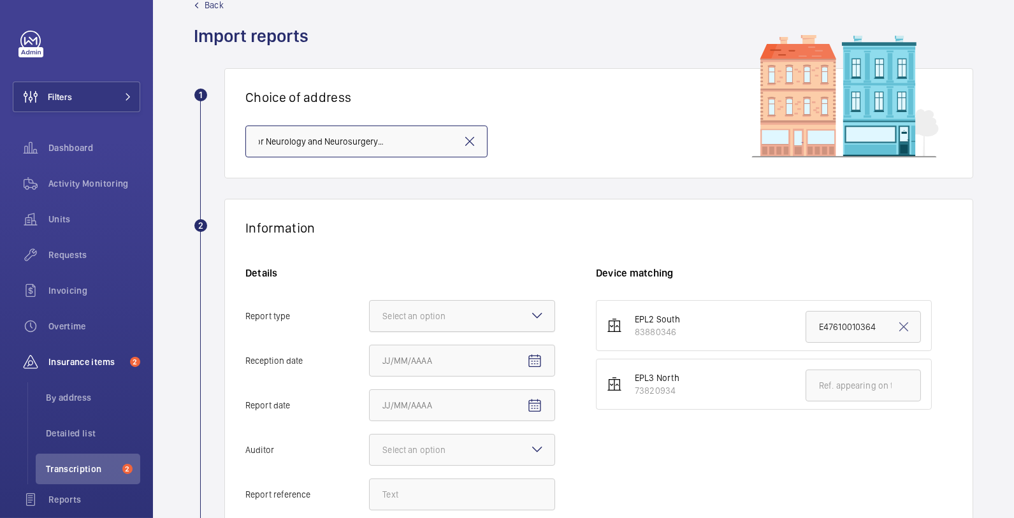
click at [461, 319] on div "Select an option" at bounding box center [429, 316] width 95 height 13
click at [370, 319] on input "Report type Select an option" at bounding box center [370, 316] width 0 height 31
click at [455, 357] on span "Insurance company" at bounding box center [461, 355] width 159 height 13
click at [370, 331] on input "Report type Select an option Insurance company Consultant" at bounding box center [370, 316] width 0 height 31
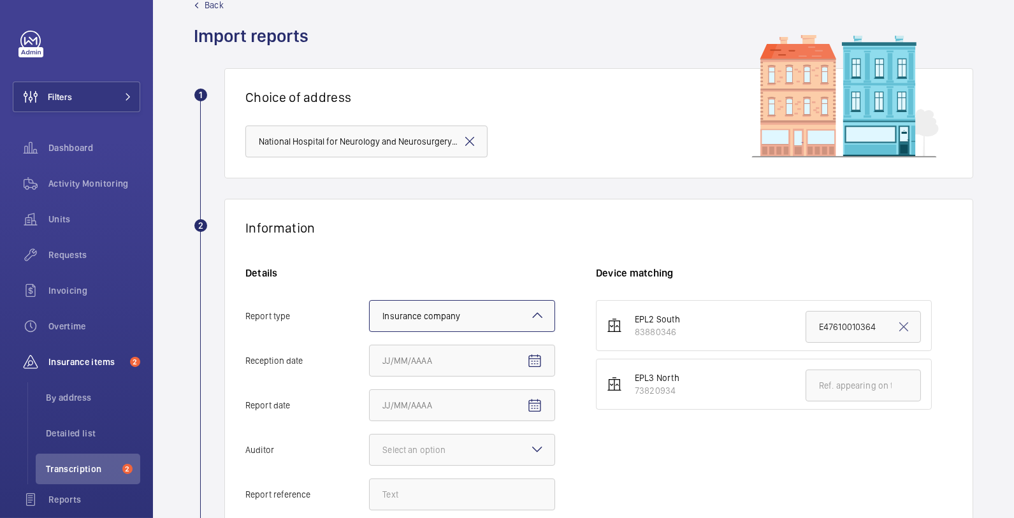
scroll to position [182, 0]
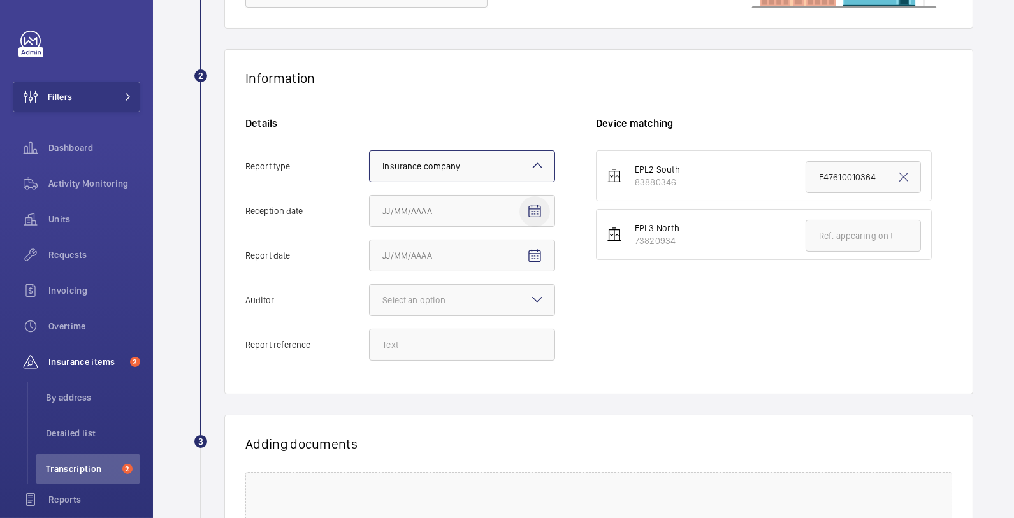
click at [542, 208] on span "Open calendar" at bounding box center [534, 211] width 31 height 31
click at [514, 308] on span "5" at bounding box center [514, 313] width 23 height 23
type input "[DATE]"
click at [534, 256] on mat-icon "Open calendar" at bounding box center [534, 256] width 15 height 15
click at [469, 361] on span "3" at bounding box center [463, 358] width 23 height 23
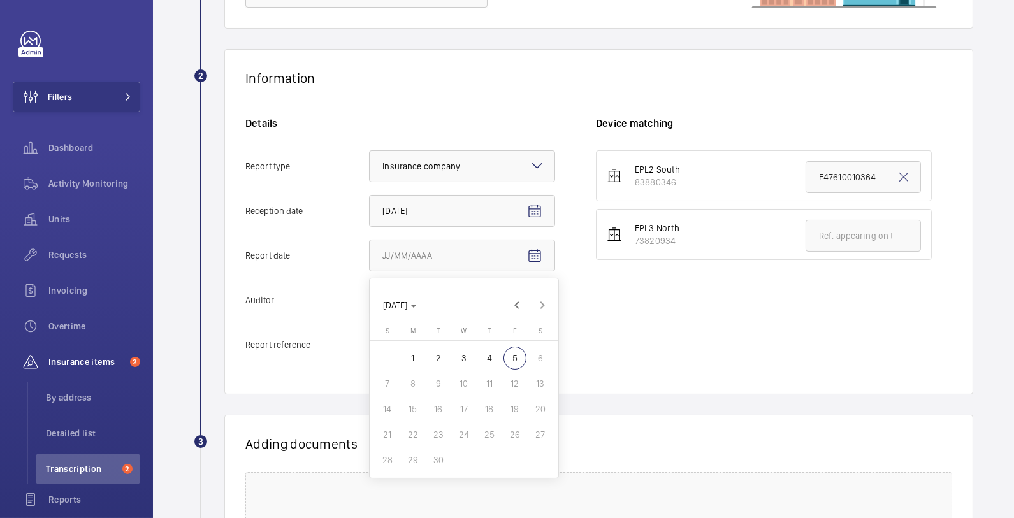
type input "[DATE]"
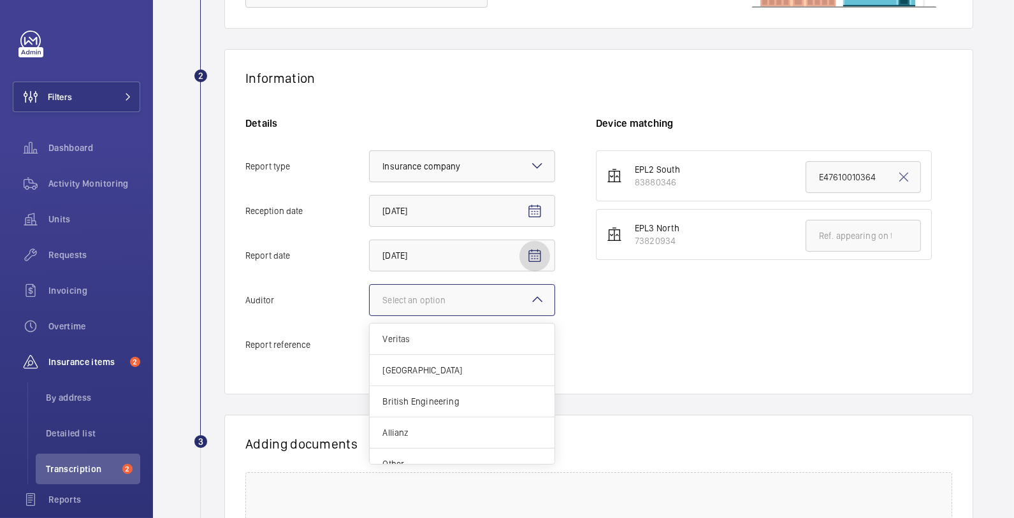
click at [445, 291] on div at bounding box center [462, 300] width 185 height 31
click at [370, 291] on input "Auditor Select an option Veritas Zurich British Engineering Allianz Other" at bounding box center [370, 300] width 0 height 31
click at [439, 431] on span "Allianz" at bounding box center [461, 432] width 159 height 13
click at [370, 315] on input "Auditor Select an option Veritas Zurich British Engineering Allianz Other" at bounding box center [370, 300] width 0 height 31
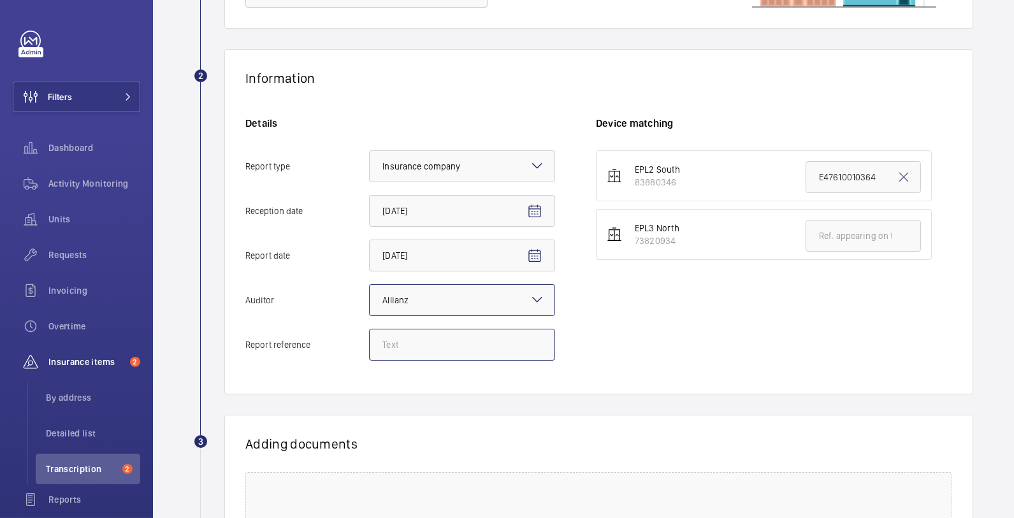
click at [430, 344] on input "Report reference" at bounding box center [462, 345] width 186 height 32
paste input "E47610010363"
type input "E47610010363"
click at [986, 183] on wm-front-admin-audit-upload "Back Import reports 1 Choice of address National Hospital for Neurology and Neu…" at bounding box center [583, 253] width 861 height 871
click at [853, 226] on input "text" at bounding box center [862, 236] width 115 height 32
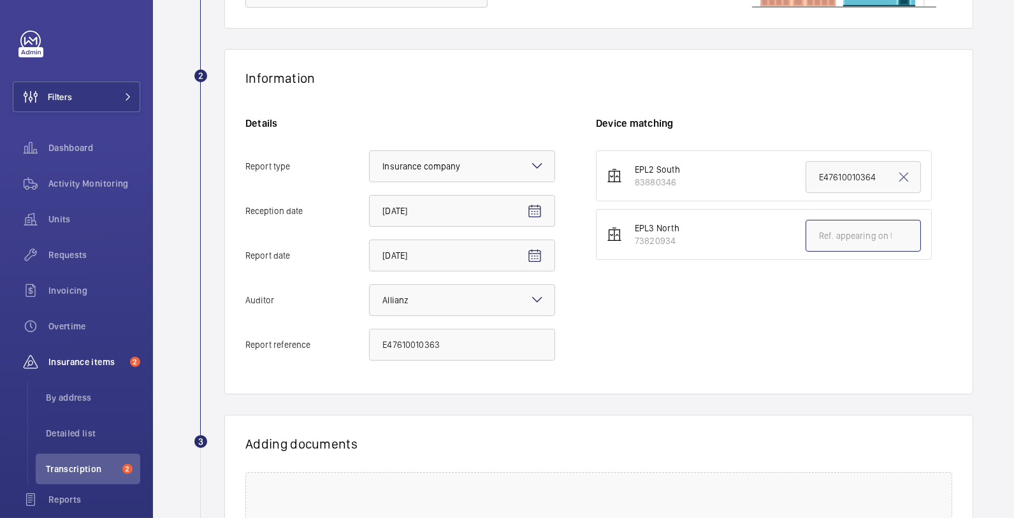
paste input "E47610010363"
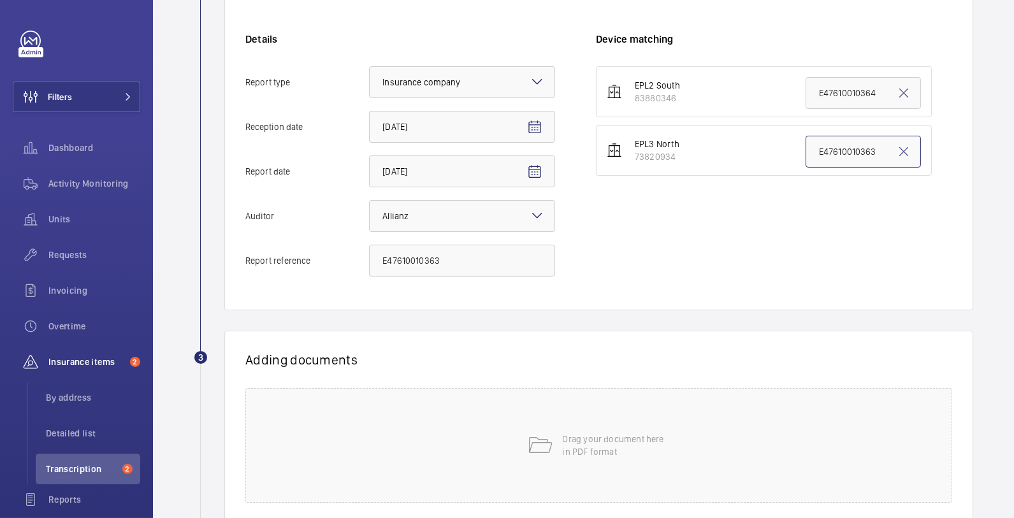
scroll to position [331, 0]
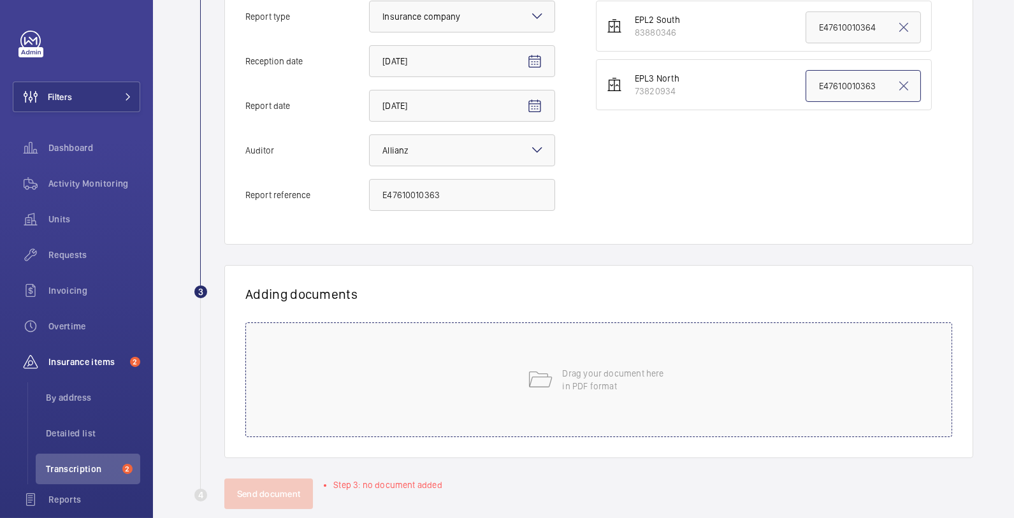
type input "E47610010363"
click at [370, 384] on div "Drag your document here in PDF format" at bounding box center [598, 379] width 707 height 115
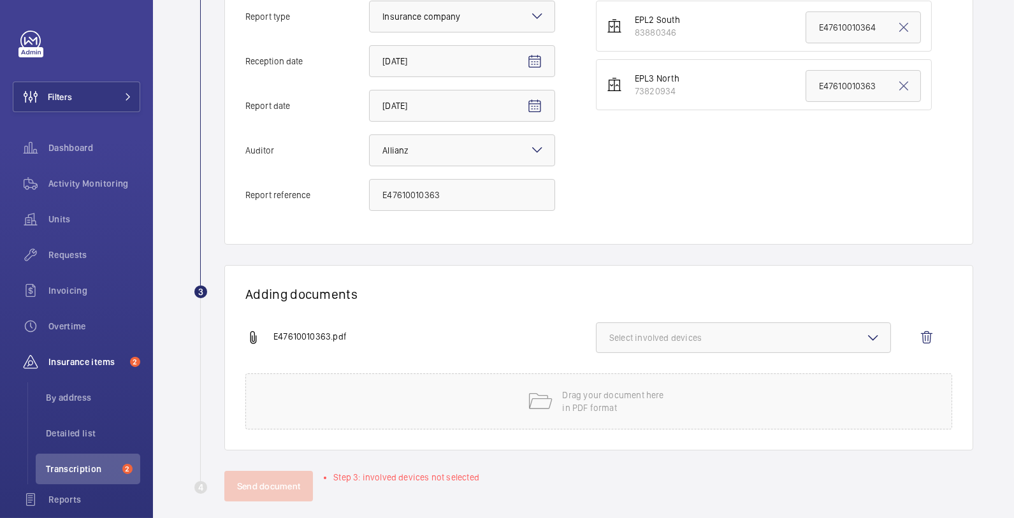
click at [710, 337] on span "Select involved devices" at bounding box center [743, 337] width 268 height 13
click at [679, 410] on span "73820934" at bounding box center [744, 408] width 228 height 13
click at [628, 410] on input "73820934" at bounding box center [614, 408] width 25 height 25
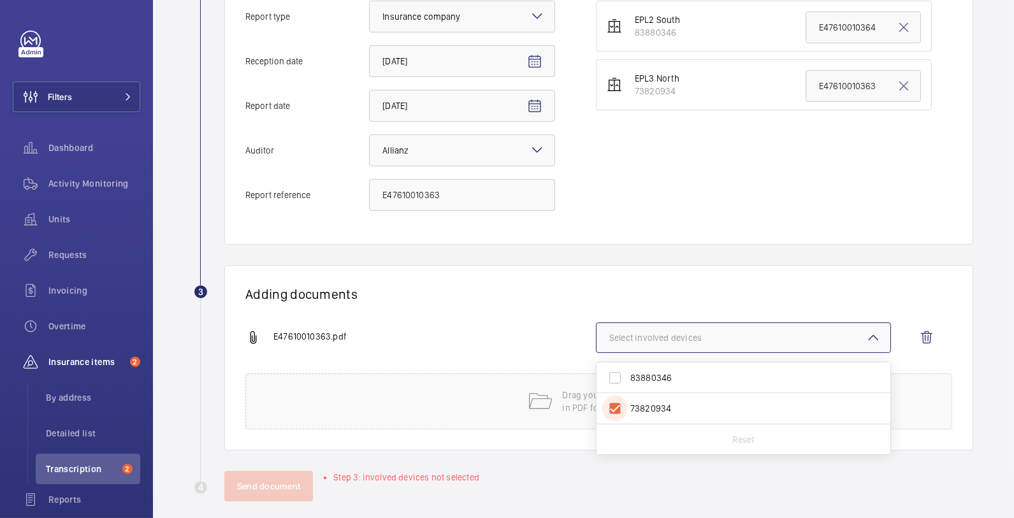
checkbox input "true"
click at [481, 319] on div "Adding documents E47610010363.pdf 1 device out of 2 involved 83880346 73820934 …" at bounding box center [598, 357] width 749 height 185
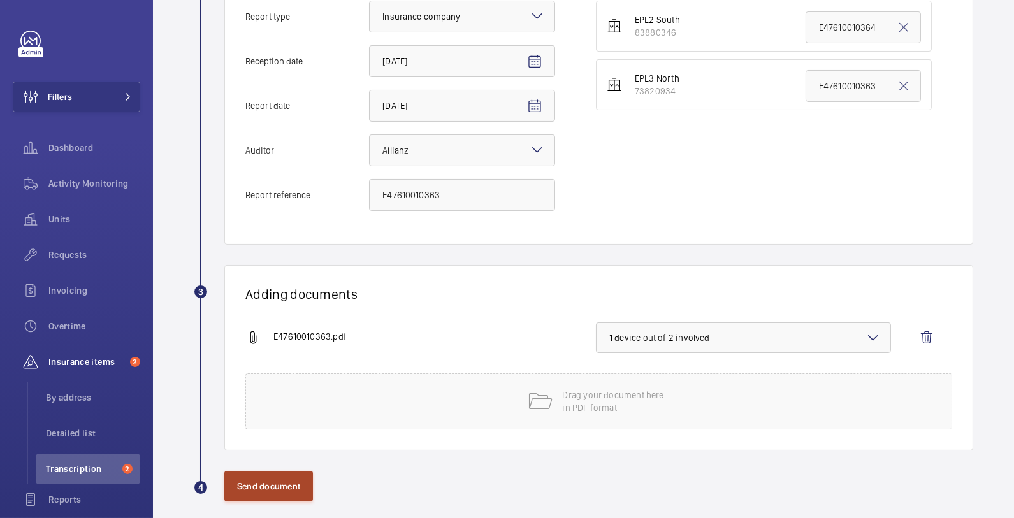
click at [280, 485] on button "Send document" at bounding box center [268, 486] width 89 height 31
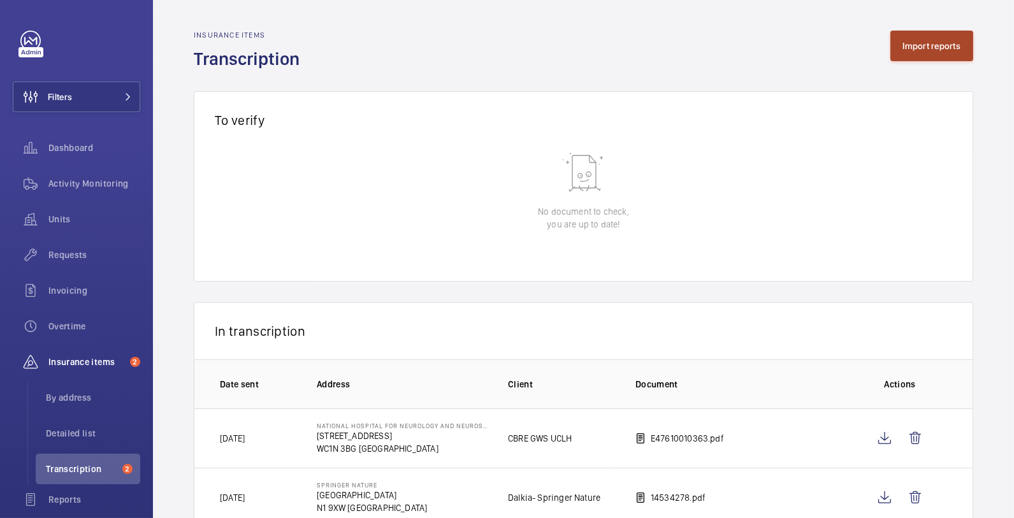
click at [921, 39] on button "Import reports" at bounding box center [931, 46] width 83 height 31
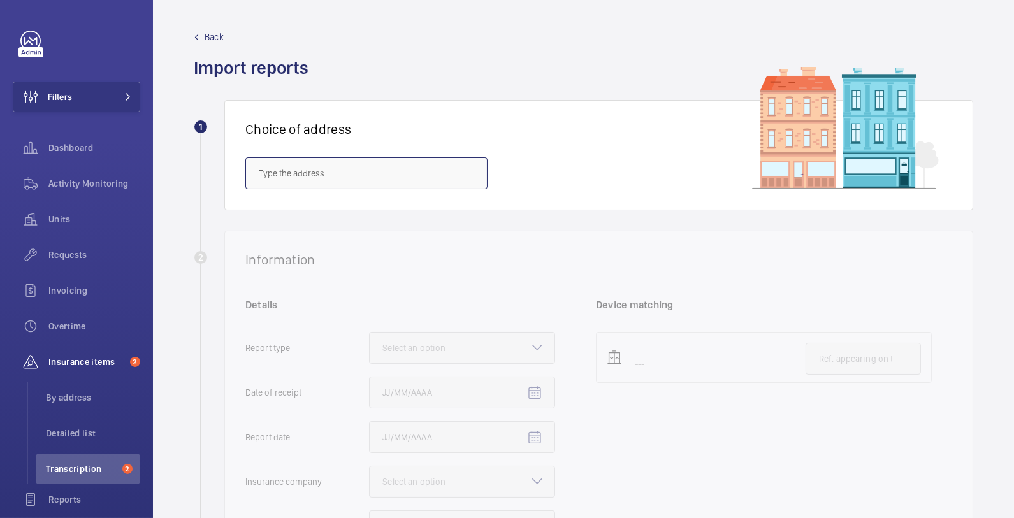
click at [330, 170] on input "text" at bounding box center [366, 173] width 242 height 32
click at [382, 198] on mat-option "National Hospital for Neurology and Neurosurgery - [STREET_ADDRESS]" at bounding box center [366, 211] width 241 height 31
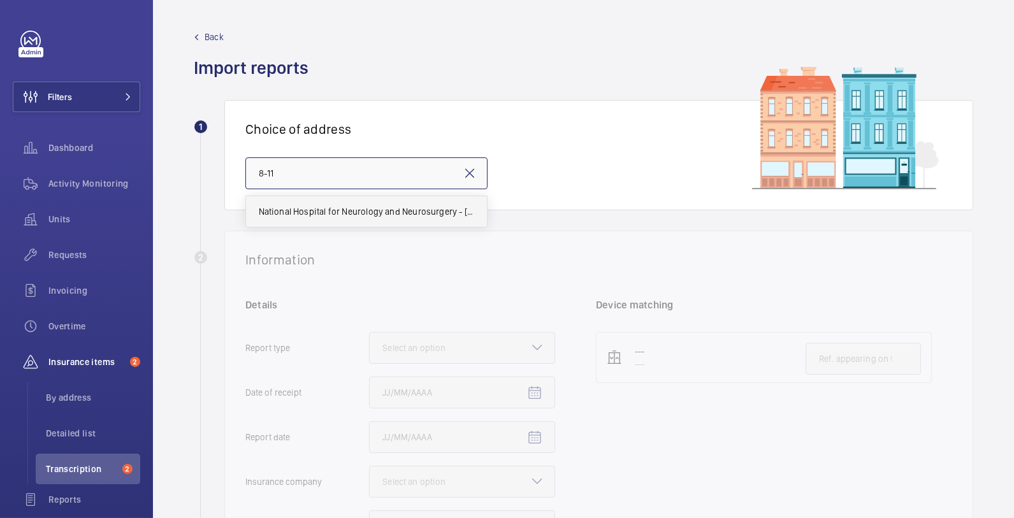
type input "National Hospital for Neurology and Neurosurgery - [STREET_ADDRESS]"
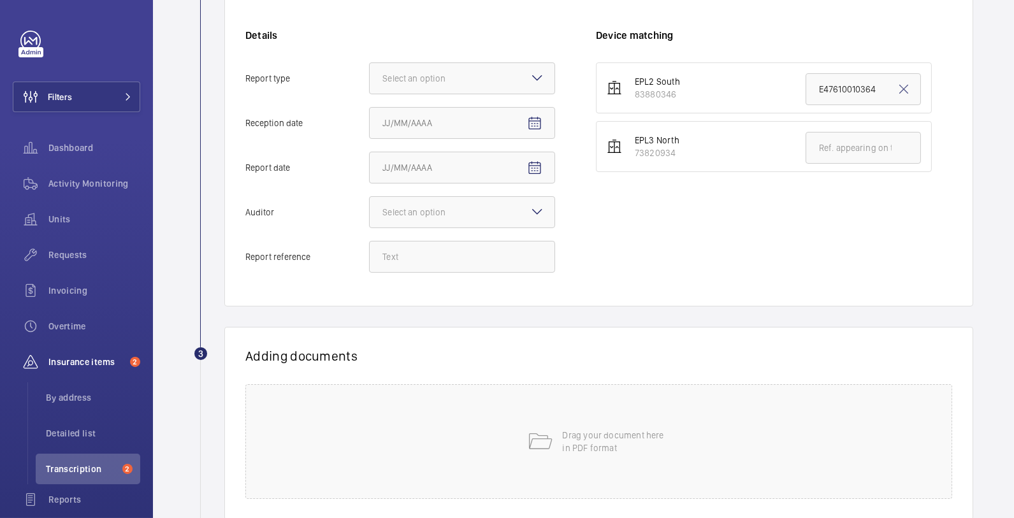
scroll to position [245, 0]
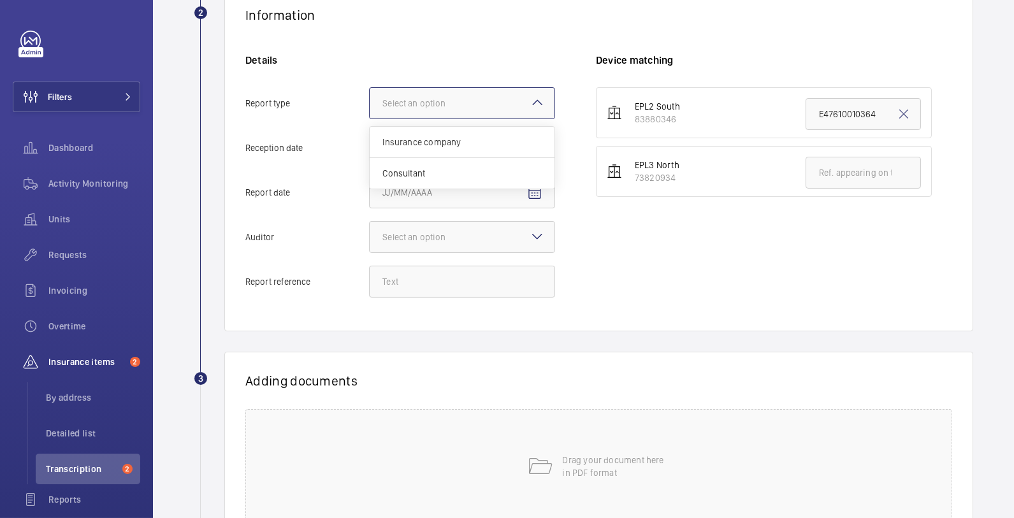
click at [459, 94] on div at bounding box center [462, 103] width 185 height 31
click at [370, 94] on input "Report type Select an option Insurance company Consultant" at bounding box center [370, 103] width 0 height 31
click at [454, 148] on div "Insurance company" at bounding box center [462, 142] width 185 height 31
click at [370, 119] on input "Report type Select an option Insurance company Consultant" at bounding box center [370, 103] width 0 height 31
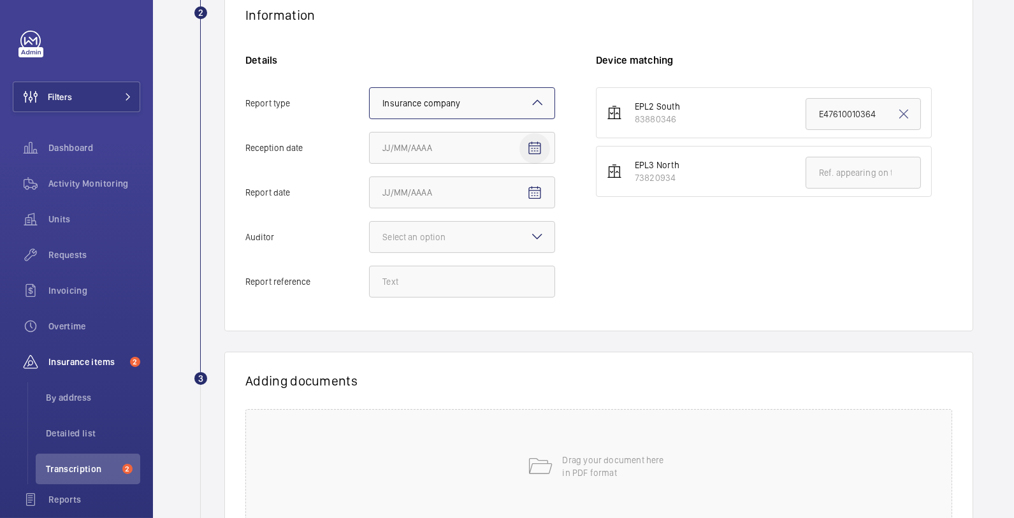
click at [538, 148] on mat-icon "Open calendar" at bounding box center [534, 148] width 15 height 15
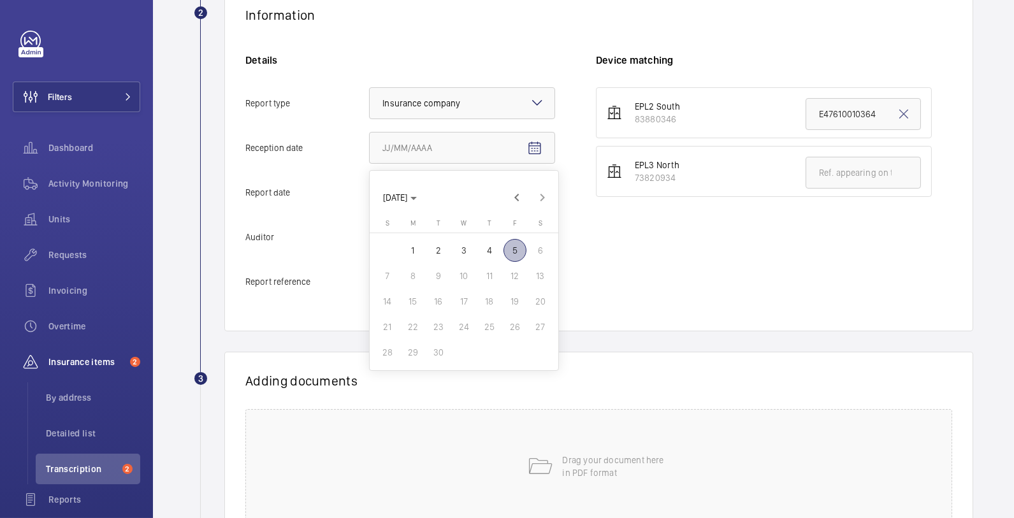
click at [517, 257] on span "5" at bounding box center [514, 250] width 23 height 23
type input "[DATE]"
click at [538, 191] on mat-icon "Open calendar" at bounding box center [534, 192] width 15 height 15
click at [466, 294] on span "3" at bounding box center [463, 295] width 23 height 23
type input "[DATE]"
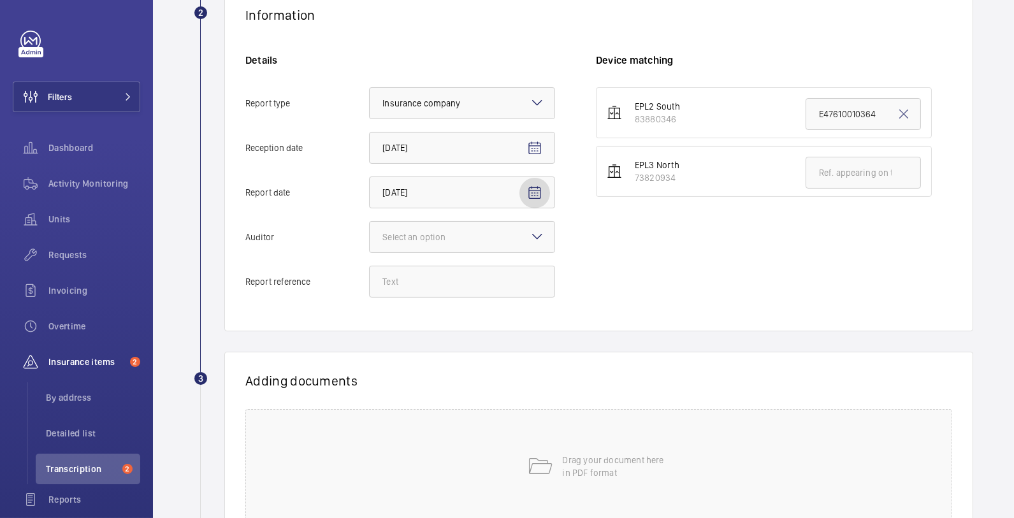
click at [449, 256] on div "Details Report type Select an option × Insurance company × Reception date [DATE…" at bounding box center [420, 182] width 350 height 257
click at [438, 240] on div "Select an option" at bounding box center [429, 237] width 95 height 13
click at [370, 240] on input "Auditor Select an option" at bounding box center [370, 237] width 0 height 31
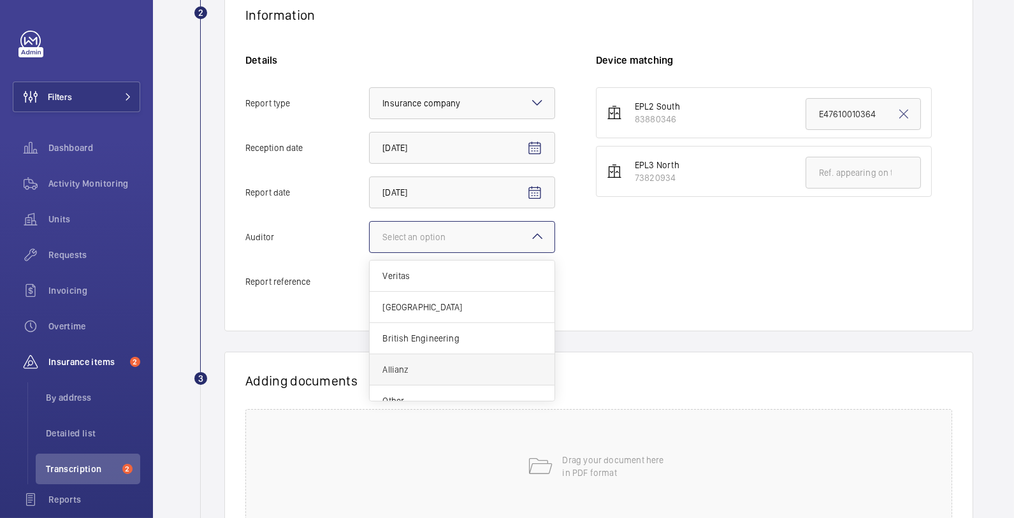
click at [433, 363] on span "Allianz" at bounding box center [461, 369] width 159 height 13
click at [370, 252] on input "Auditor Select an option Veritas Zurich British Engineering Allianz Other" at bounding box center [370, 237] width 0 height 31
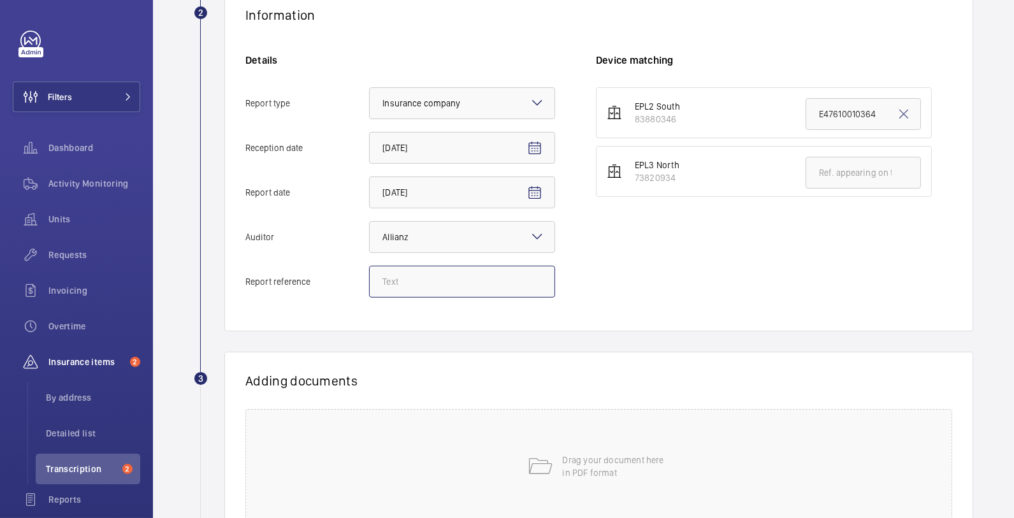
click at [410, 281] on input "Report reference" at bounding box center [462, 282] width 186 height 32
paste input "E47610010367"
type input "E47610010367"
click at [858, 111] on input "E47610010364" at bounding box center [862, 114] width 115 height 32
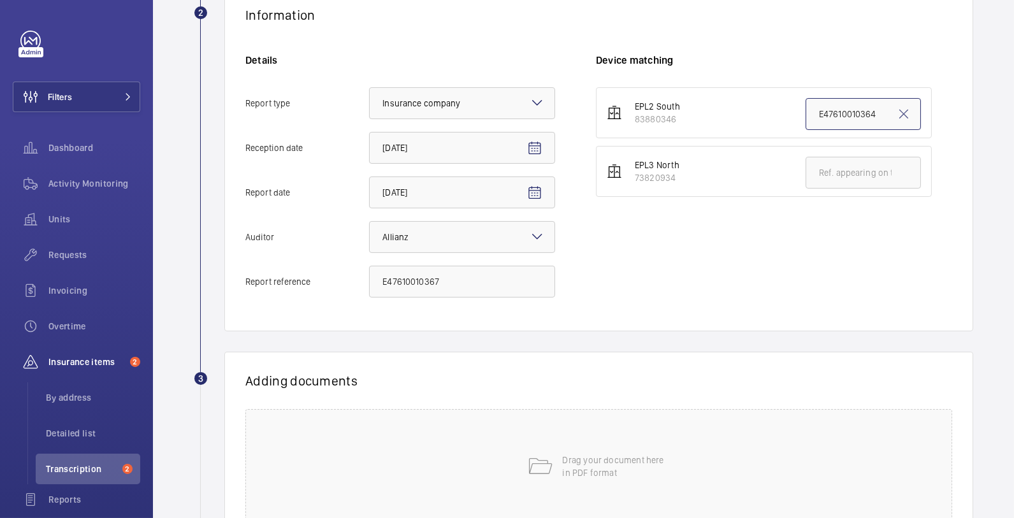
click at [858, 111] on input "E47610010364" at bounding box center [862, 114] width 115 height 32
paste input "E47610010367"
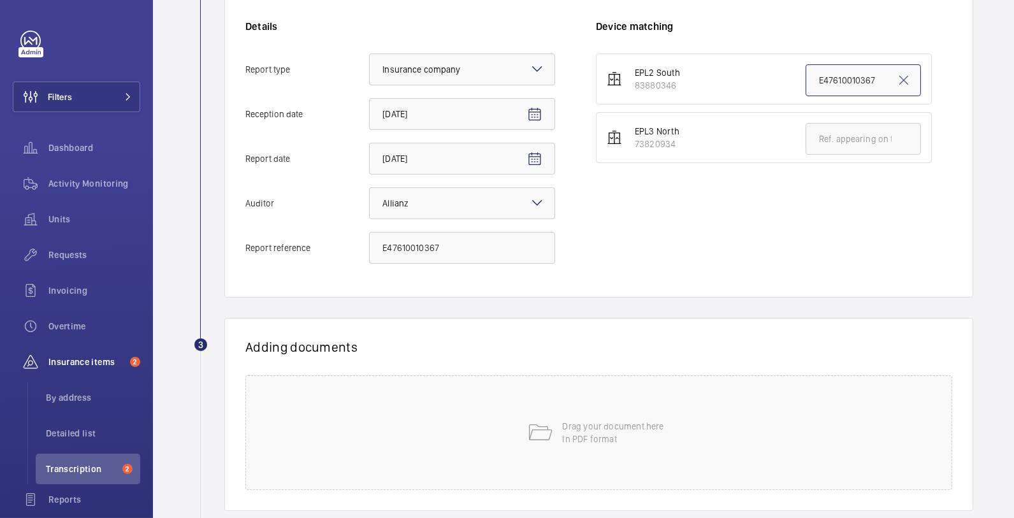
scroll to position [351, 0]
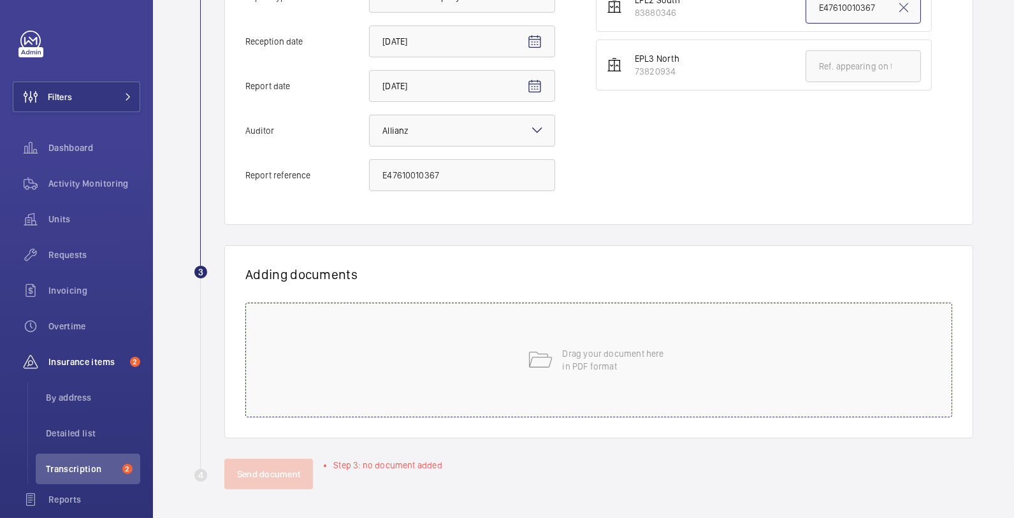
type input "E47610010367"
click at [393, 406] on div "Drag your document here in PDF format" at bounding box center [598, 360] width 707 height 115
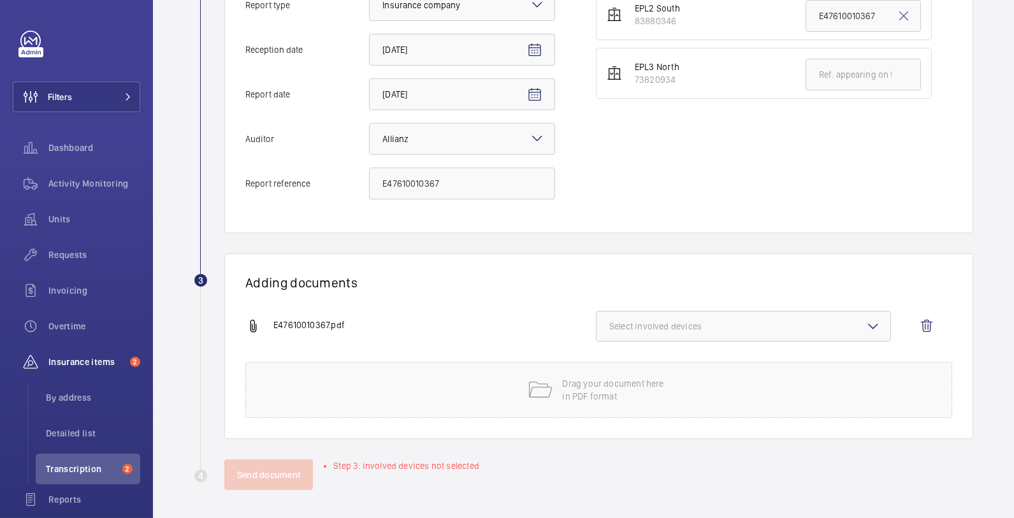
click at [696, 327] on span "Select involved devices" at bounding box center [743, 326] width 268 height 13
click at [651, 364] on span "83880346" at bounding box center [744, 366] width 228 height 13
click at [628, 364] on input "83880346" at bounding box center [614, 366] width 25 height 25
checkbox input "true"
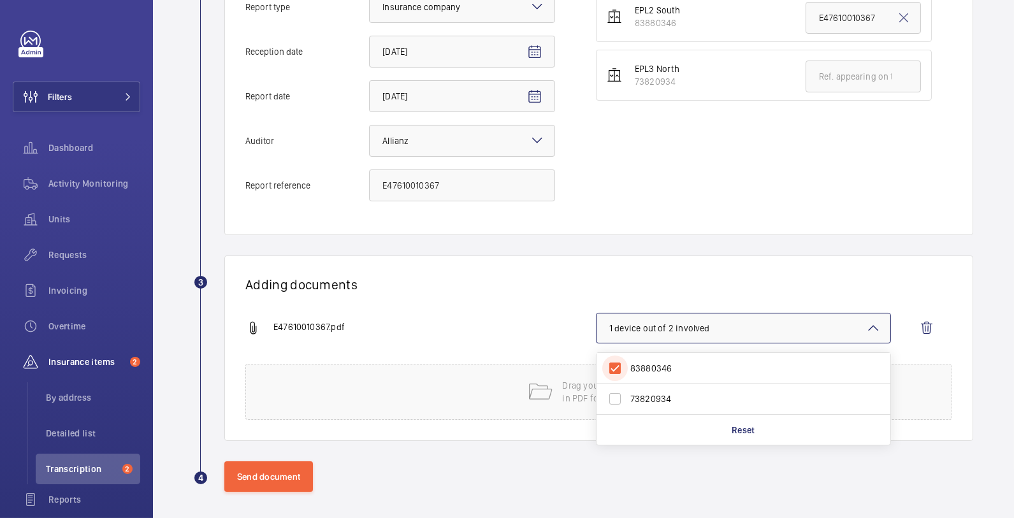
scroll to position [340, 0]
click at [265, 472] on button "Send document" at bounding box center [268, 477] width 89 height 31
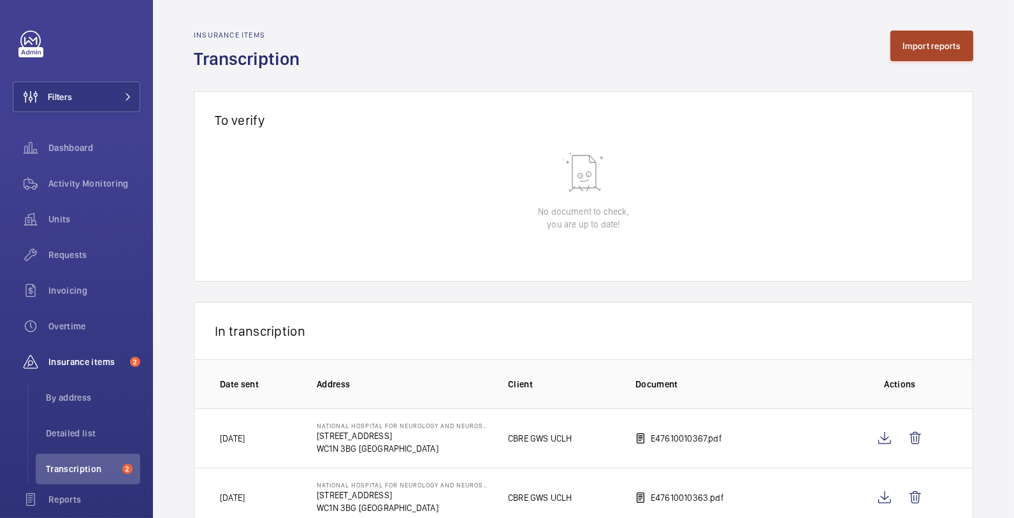
click at [909, 45] on button "Import reports" at bounding box center [931, 46] width 83 height 31
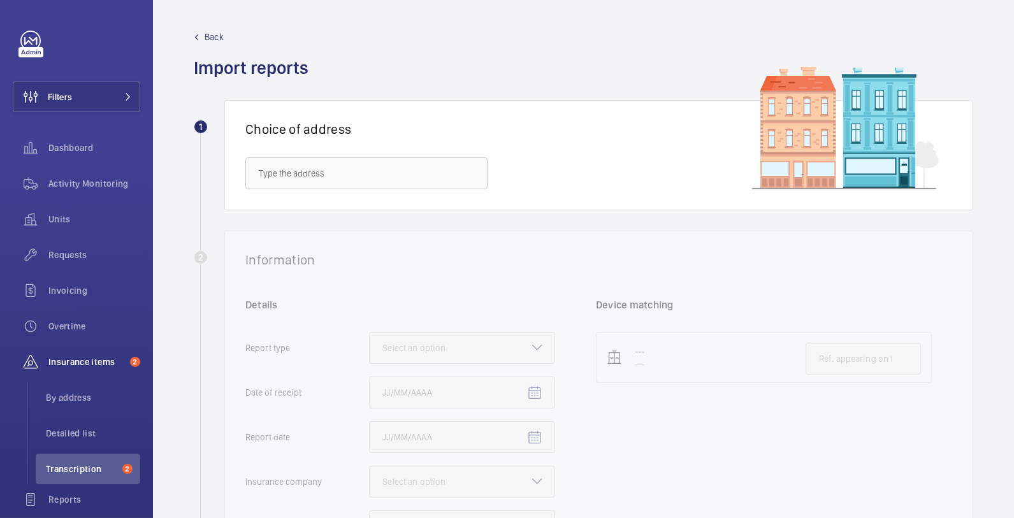
click at [343, 194] on div "Choice of address" at bounding box center [598, 155] width 749 height 110
click at [337, 175] on input "text" at bounding box center [366, 173] width 242 height 32
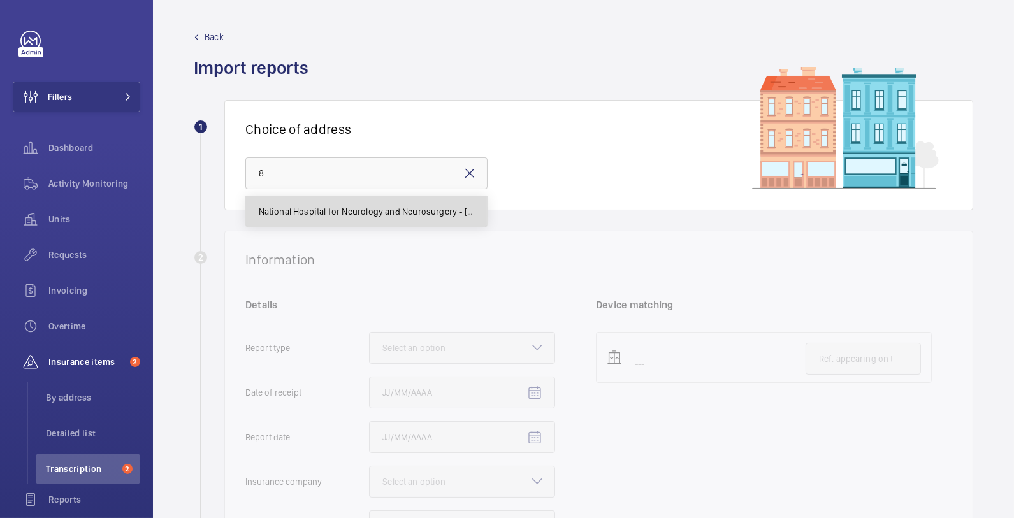
click at [345, 217] on span "National Hospital for Neurology and Neurosurgery - [STREET_ADDRESS]" at bounding box center [366, 211] width 215 height 13
type input "National Hospital for Neurology and Neurosurgery - [STREET_ADDRESS]"
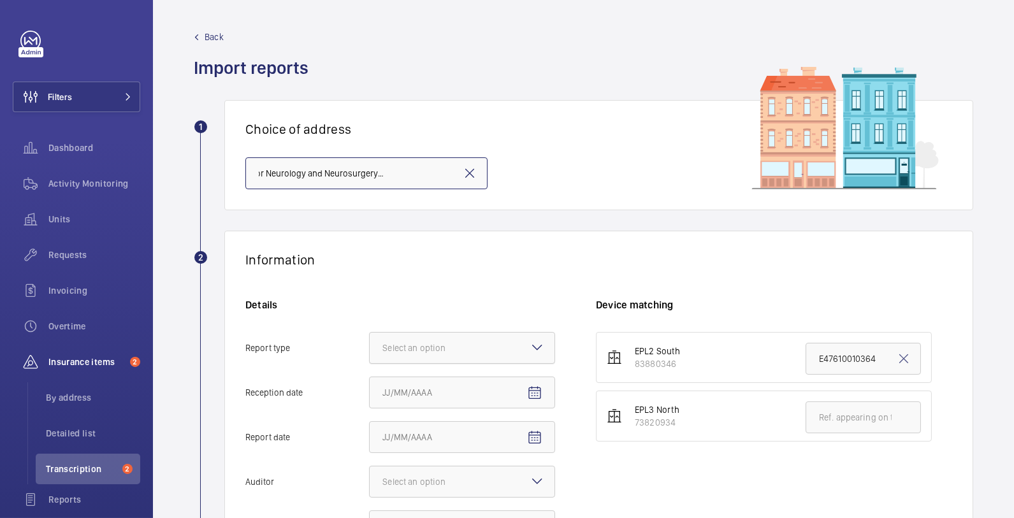
click at [452, 343] on div "Select an option" at bounding box center [429, 348] width 95 height 13
click at [370, 343] on input "Report type Select an option" at bounding box center [370, 348] width 0 height 31
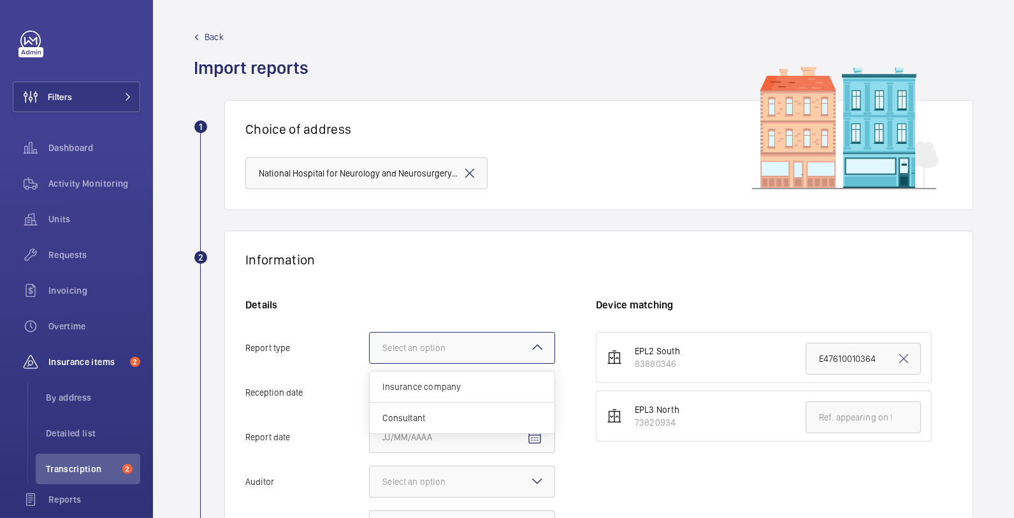
scroll to position [15, 0]
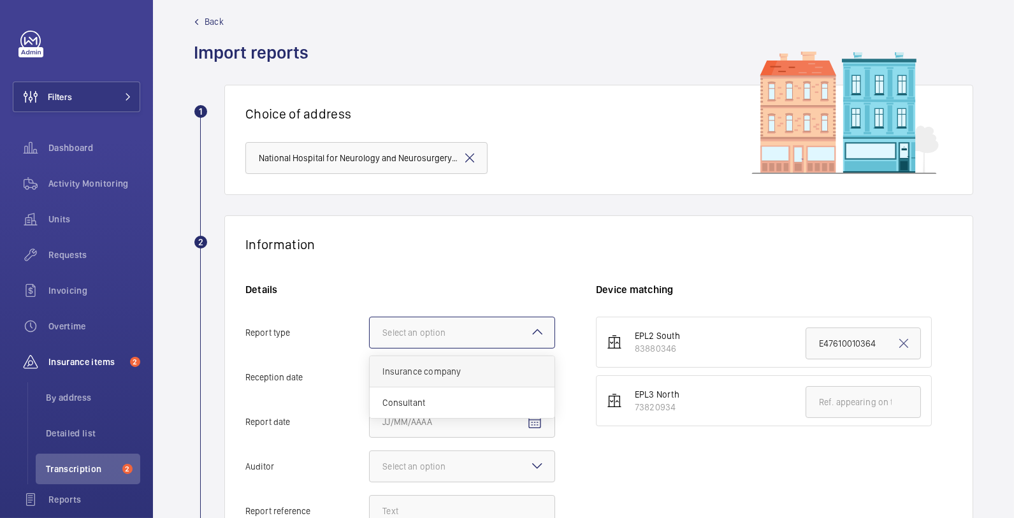
click at [466, 377] on div "Insurance company" at bounding box center [462, 371] width 185 height 31
click at [370, 348] on input "Report type Select an option Insurance company Consultant" at bounding box center [370, 332] width 0 height 31
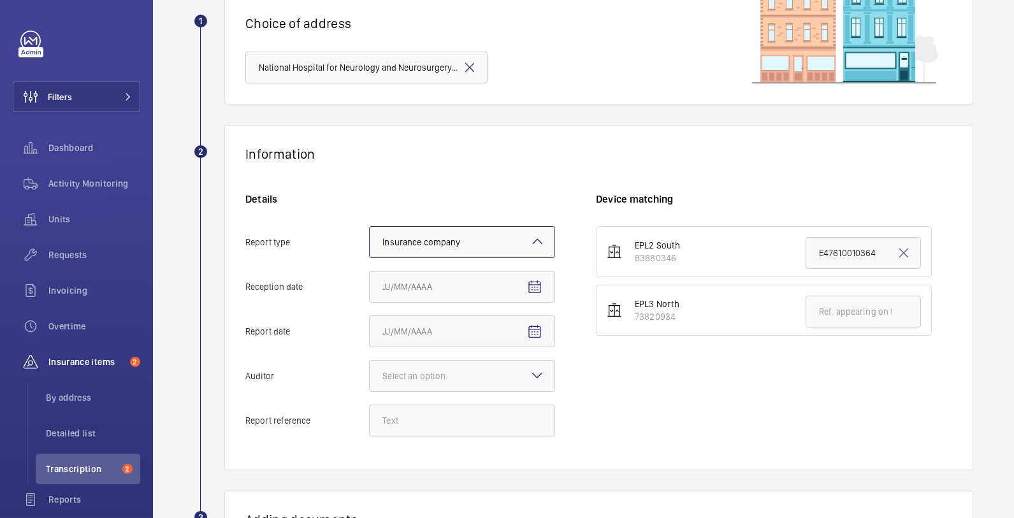
scroll to position [106, 0]
click at [538, 277] on span "Open calendar" at bounding box center [534, 286] width 31 height 31
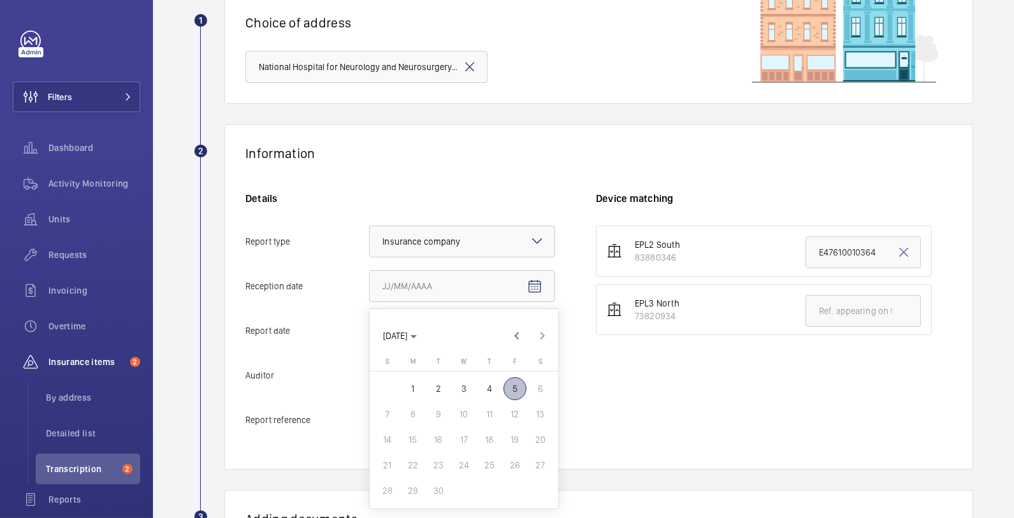
click at [521, 396] on span "5" at bounding box center [514, 388] width 23 height 23
type input "[DATE]"
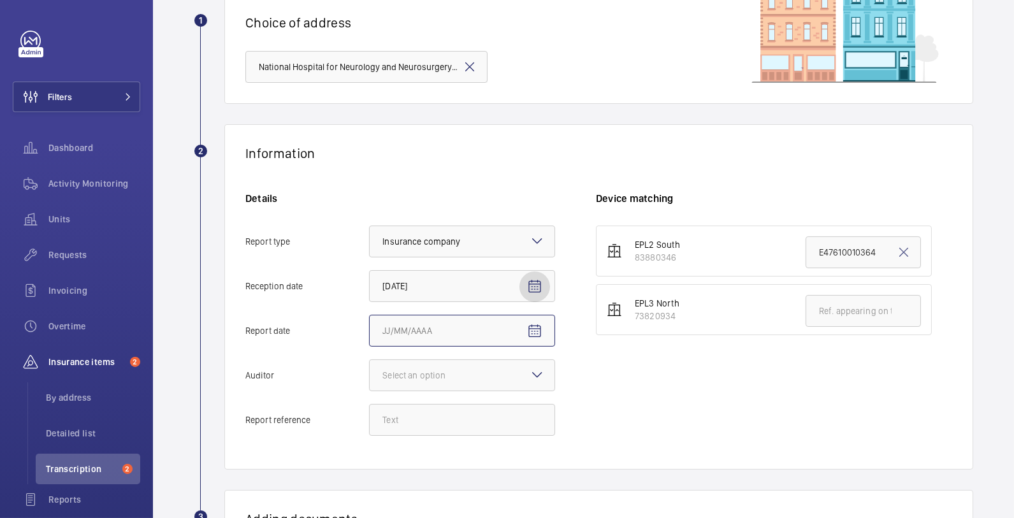
click at [473, 333] on input "Report date" at bounding box center [462, 331] width 186 height 32
click at [547, 326] on span "Open calendar" at bounding box center [534, 331] width 31 height 31
click at [465, 194] on span "3" at bounding box center [463, 193] width 23 height 23
type input "[DATE]"
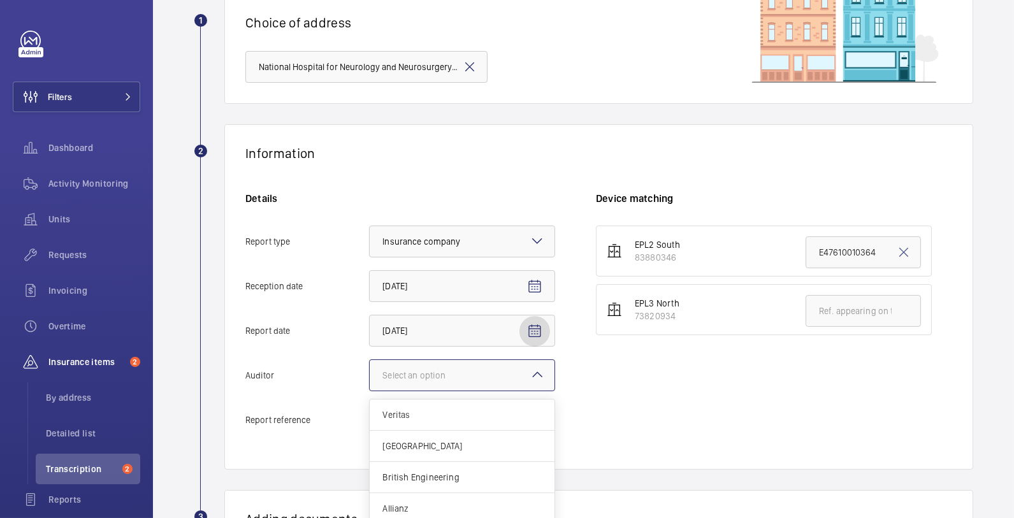
click at [487, 370] on div at bounding box center [462, 375] width 185 height 31
click at [370, 370] on input "Auditor Select an option Veritas Zurich British Engineering Allianz Other" at bounding box center [370, 375] width 0 height 31
click at [459, 502] on span "Allianz" at bounding box center [461, 508] width 159 height 13
click at [370, 391] on input "Auditor Select an option Veritas Zurich British Engineering Allianz Other" at bounding box center [370, 375] width 0 height 31
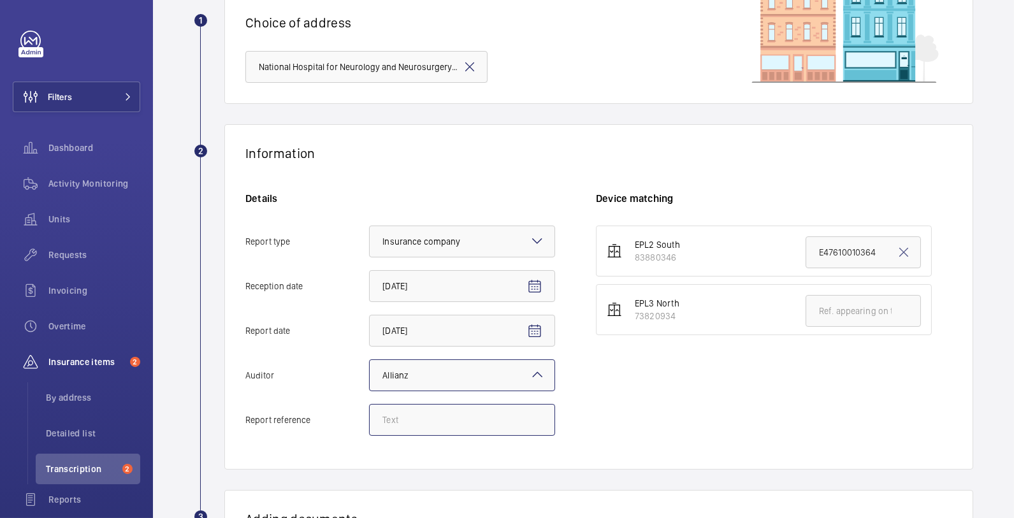
click at [438, 407] on input "Report reference" at bounding box center [462, 420] width 186 height 32
paste input "E47610010367"
type input "E47610010368"
click at [811, 308] on input "text" at bounding box center [862, 311] width 115 height 32
paste input "E47610010367"
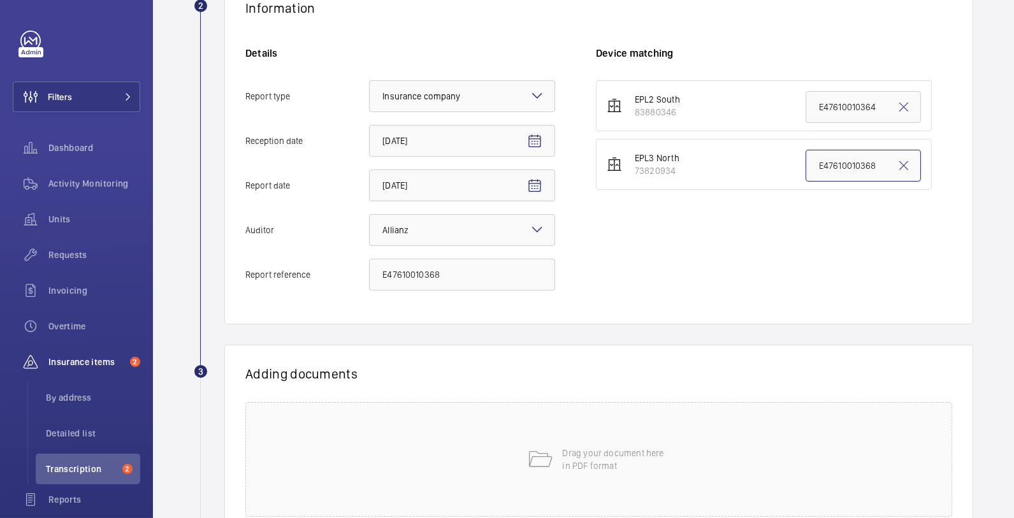
scroll to position [351, 0]
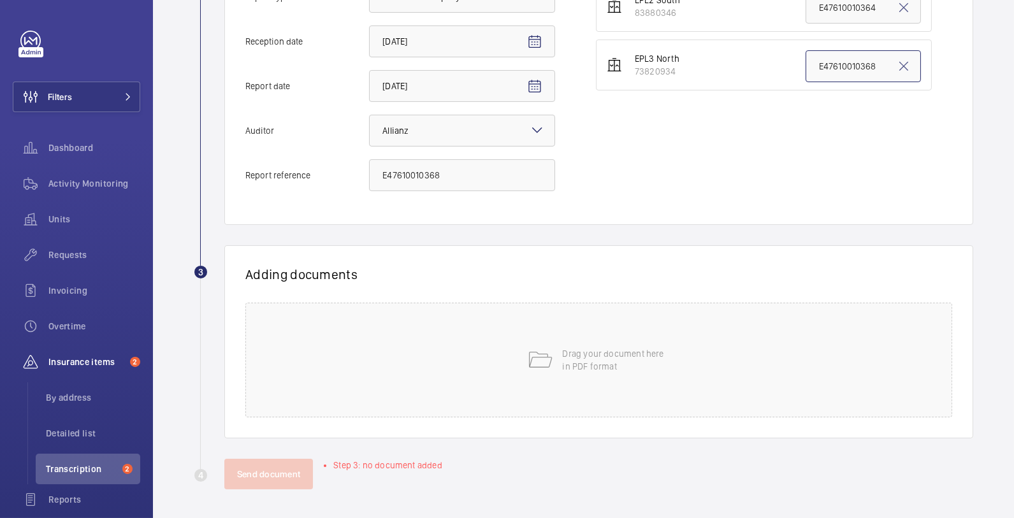
type input "E47610010368"
click at [642, 330] on div "Drag your document here in PDF format" at bounding box center [598, 360] width 707 height 115
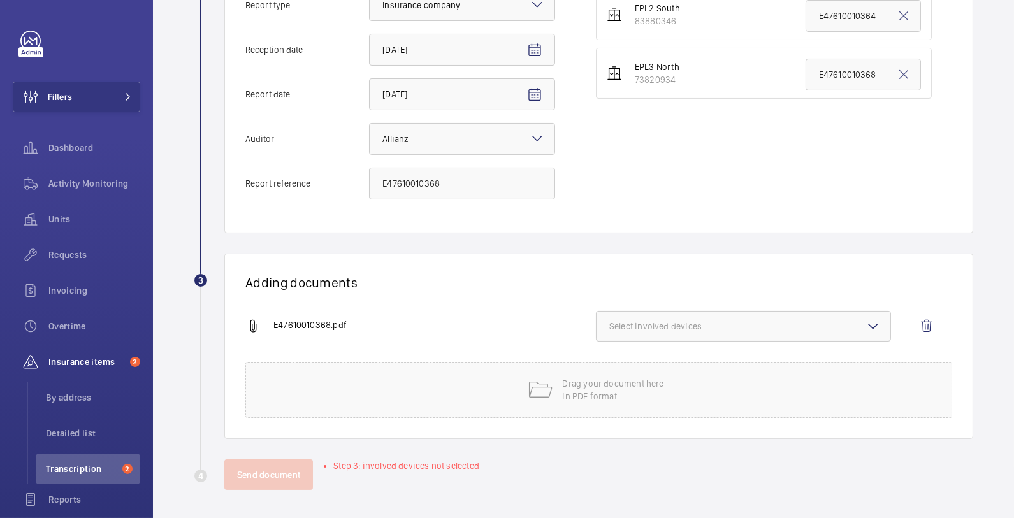
click at [640, 322] on span "Select involved devices" at bounding box center [743, 326] width 268 height 13
click at [660, 397] on span "73820934" at bounding box center [744, 397] width 228 height 13
click at [628, 397] on input "73820934" at bounding box center [614, 396] width 25 height 25
checkbox input "true"
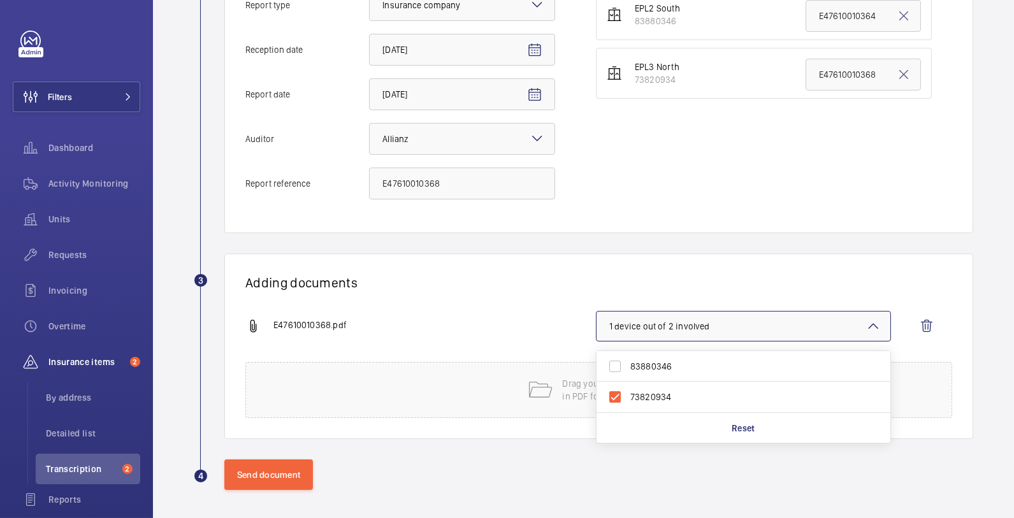
click at [553, 287] on h1 "Adding documents" at bounding box center [598, 283] width 707 height 16
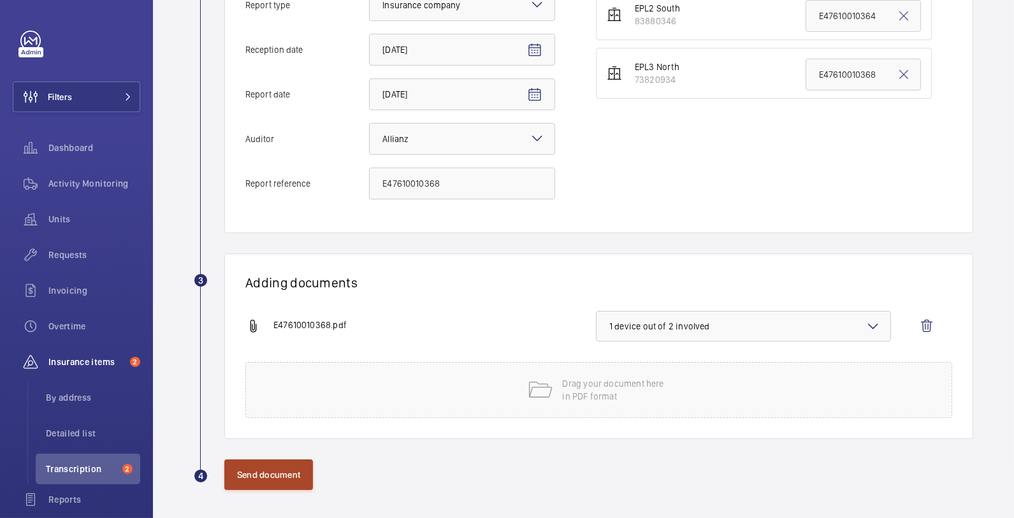
click at [278, 468] on button "Send document" at bounding box center [268, 474] width 89 height 31
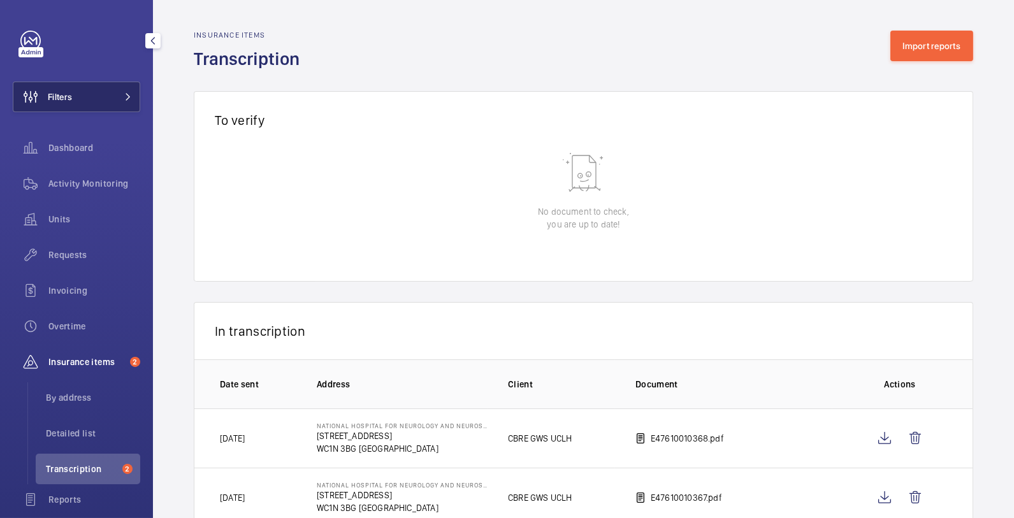
click at [109, 92] on button "Filters" at bounding box center [76, 97] width 127 height 31
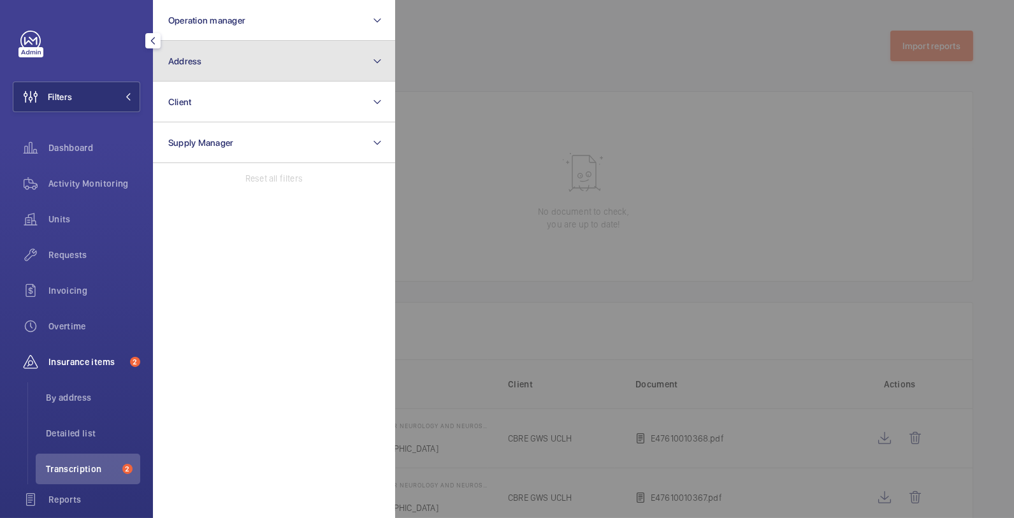
click at [252, 64] on button "Address" at bounding box center [274, 61] width 242 height 41
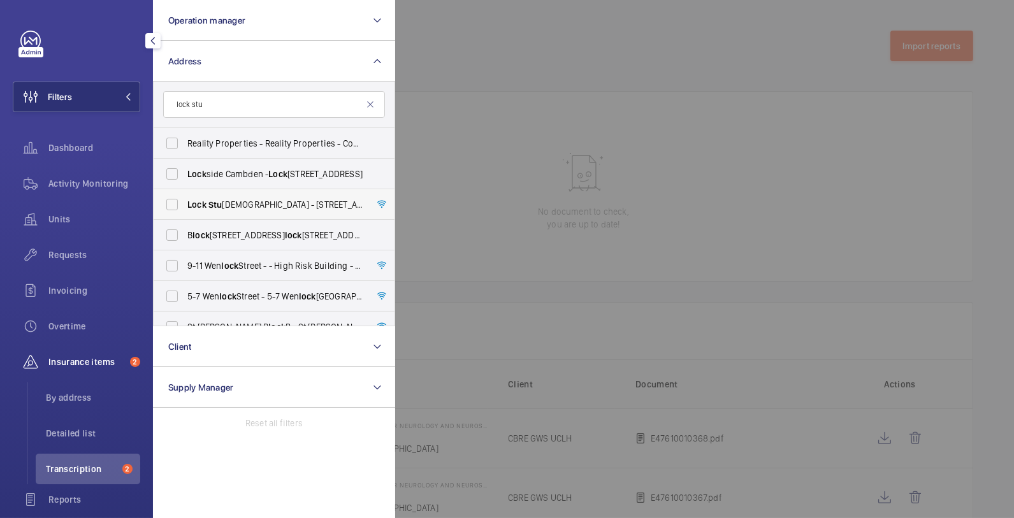
type input "lock stu"
click at [237, 209] on span "Lock Stu dios - [STREET_ADDRESS]" at bounding box center [274, 204] width 175 height 13
click at [185, 209] on input "Lock Stu dios - [STREET_ADDRESS]" at bounding box center [171, 204] width 25 height 25
checkbox input "true"
click at [591, 199] on div at bounding box center [902, 259] width 1014 height 518
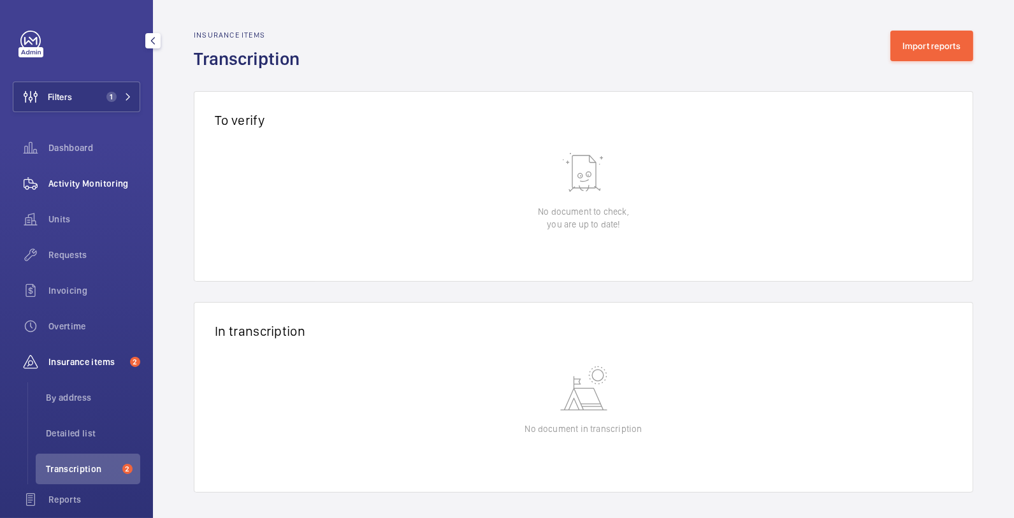
click at [124, 183] on span "Activity Monitoring" at bounding box center [94, 183] width 92 height 13
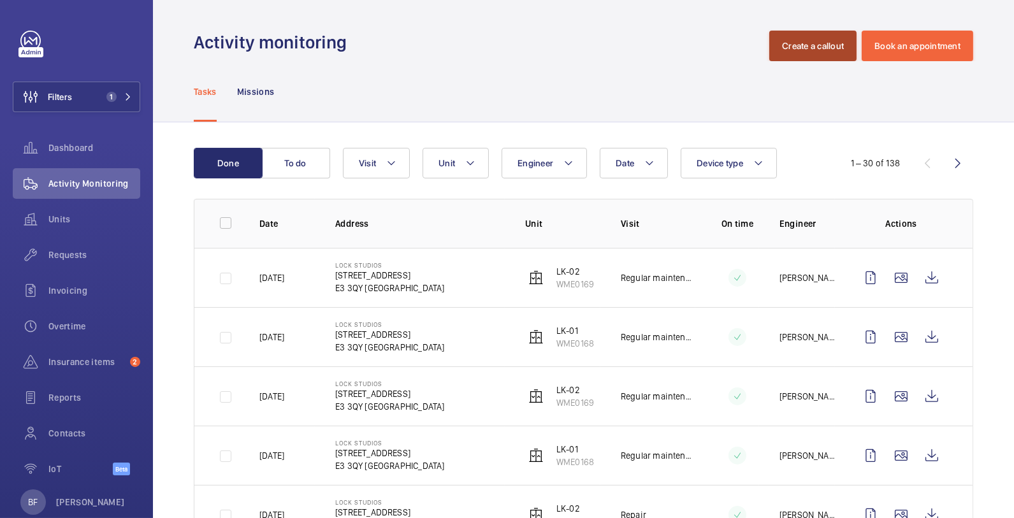
click at [820, 47] on button "Create a callout" at bounding box center [812, 46] width 87 height 31
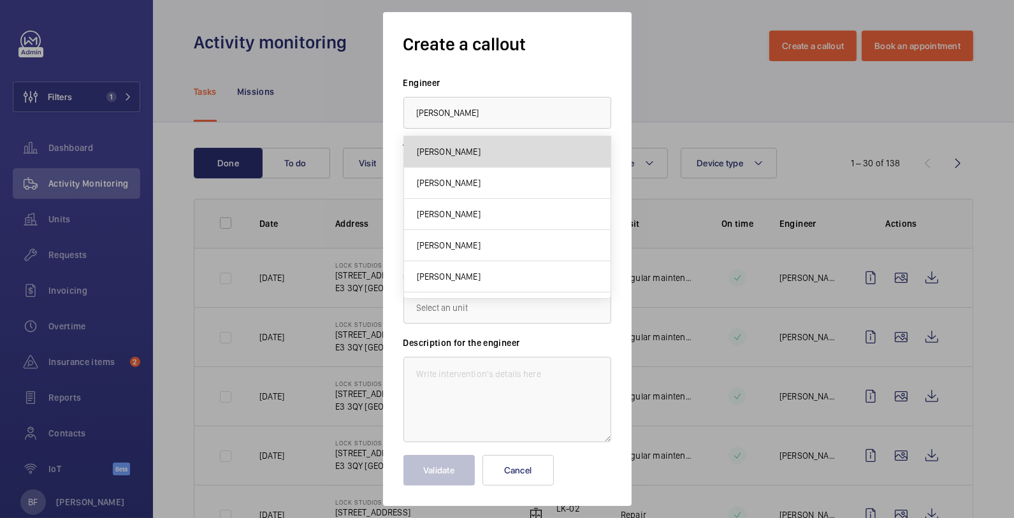
click at [537, 155] on mat-option "[PERSON_NAME]" at bounding box center [507, 151] width 206 height 31
type input "[PERSON_NAME]"
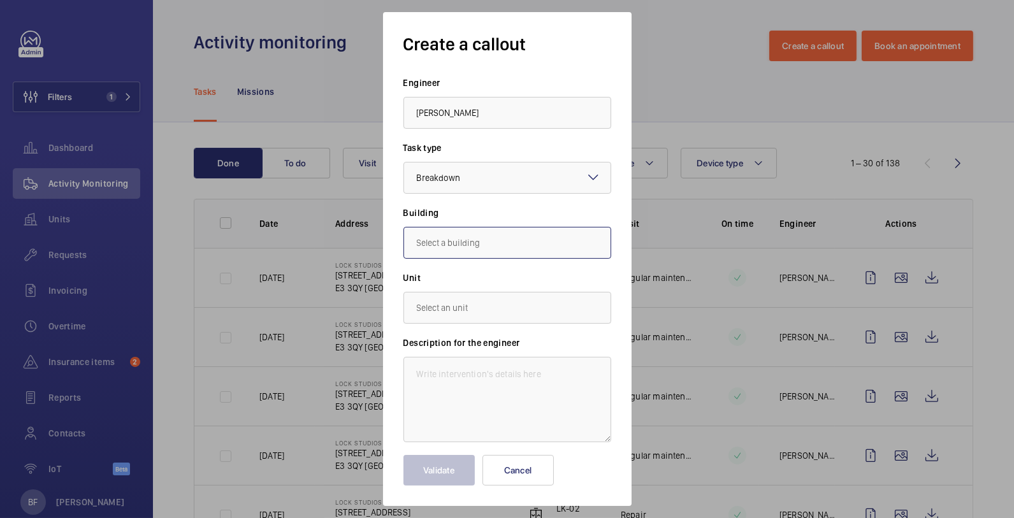
click at [530, 241] on input "text" at bounding box center [507, 243] width 208 height 32
click at [451, 283] on span "[STREET_ADDRESS]" at bounding box center [454, 281] width 75 height 13
type input "[STREET_ADDRESS]"
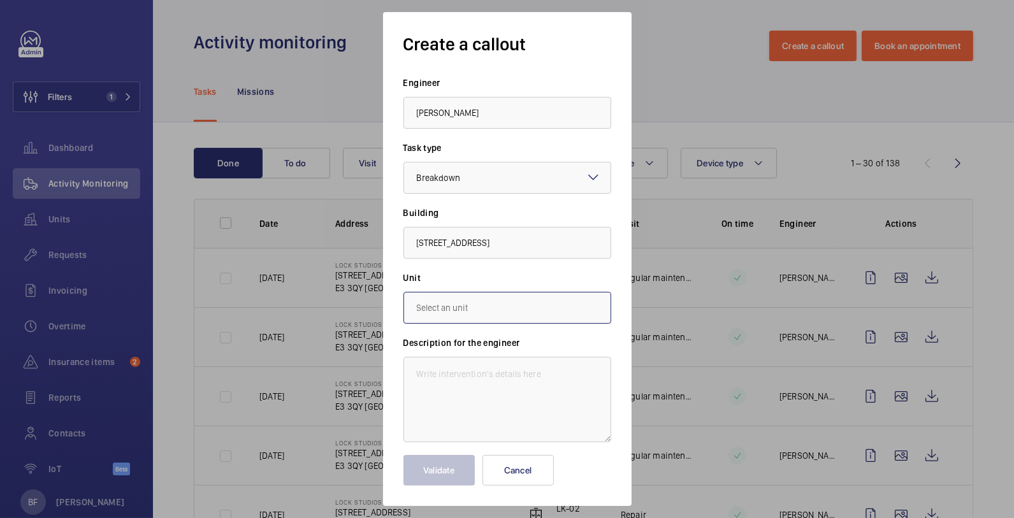
click at [468, 320] on input "text" at bounding box center [507, 308] width 208 height 32
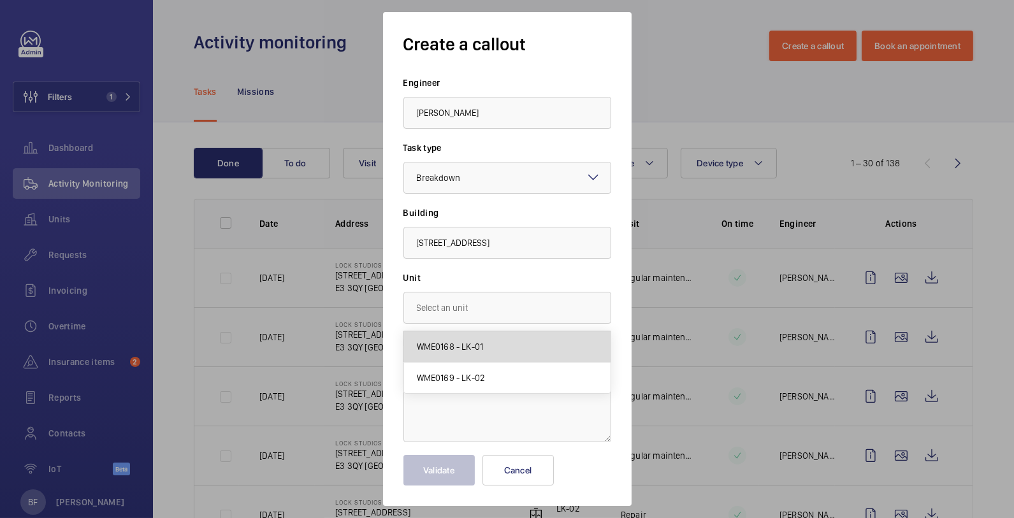
click at [478, 355] on mat-option "WME0168 - LK-01" at bounding box center [507, 346] width 206 height 31
type input "WME0168 - LK-01"
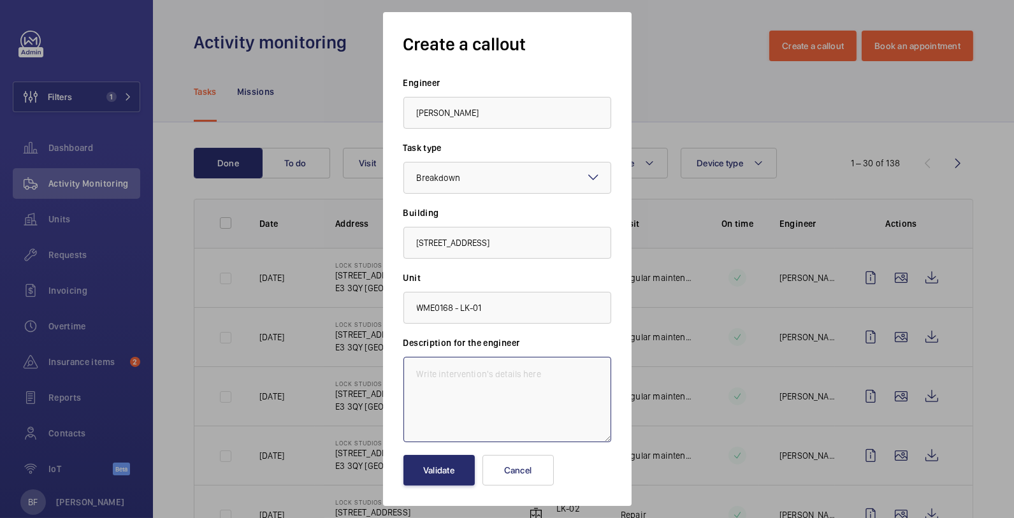
click at [488, 410] on textarea at bounding box center [507, 399] width 208 height 85
click at [525, 400] on textarea at bounding box center [507, 399] width 208 height 85
paste textarea "LHS - Autodialler keeps calling through automatically"
click at [414, 375] on textarea "LHS - Autodialler keeps calling through automatically" at bounding box center [507, 399] width 208 height 85
paste textarea "Job #353288"
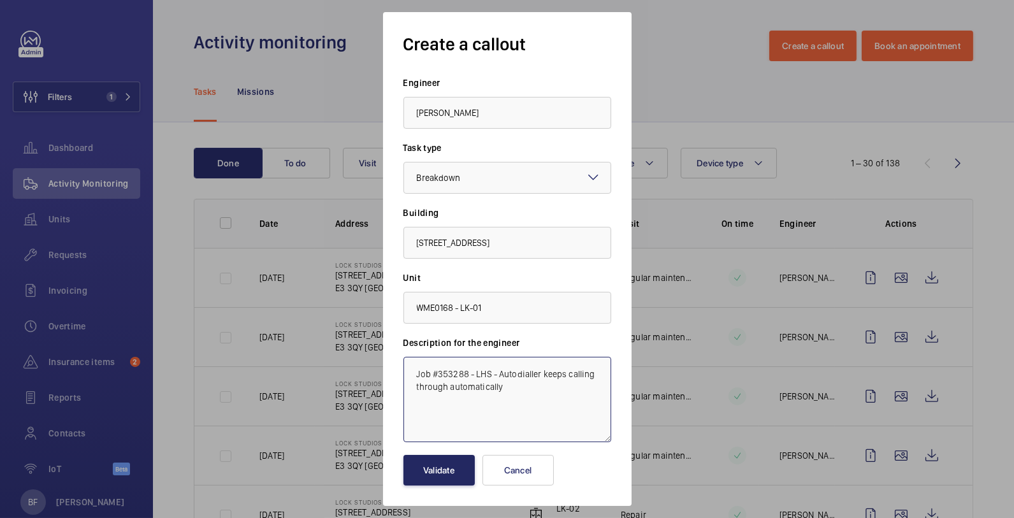
type textarea "Job #353288 - LHS - Autodialler keeps calling through automatically"
click at [439, 473] on button "Validate" at bounding box center [438, 470] width 71 height 31
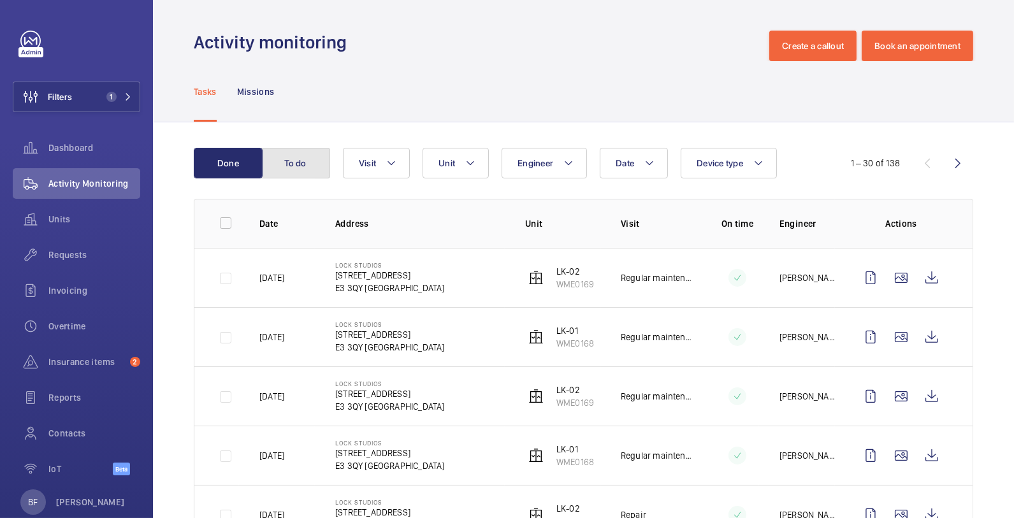
click at [283, 163] on button "To do" at bounding box center [295, 163] width 69 height 31
click at [283, 164] on button "To do" at bounding box center [295, 163] width 69 height 31
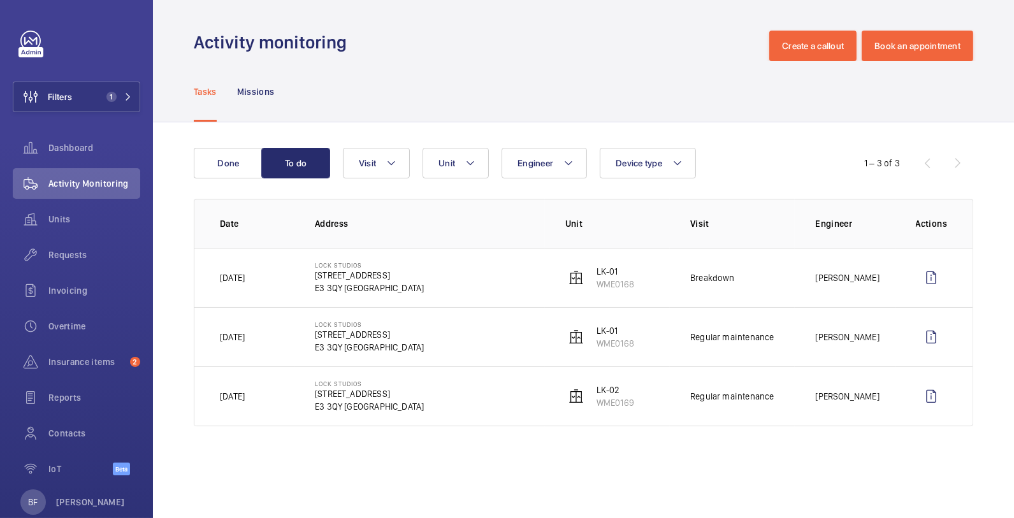
click at [127, 101] on button "Filters 1" at bounding box center [76, 97] width 127 height 31
click at [124, 100] on mat-icon at bounding box center [128, 97] width 8 height 8
click at [107, 99] on span "1" at bounding box center [116, 97] width 31 height 10
click at [113, 96] on span "1" at bounding box center [116, 97] width 31 height 10
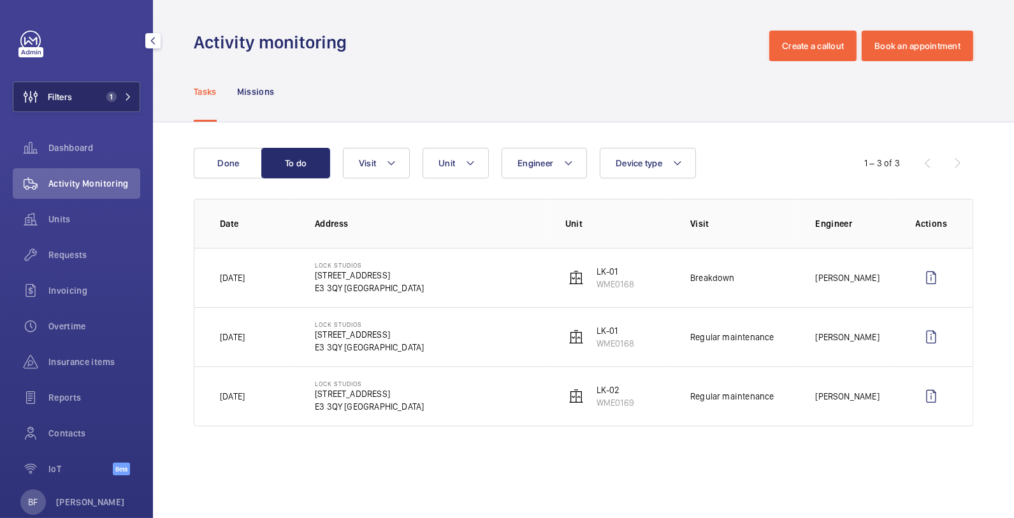
click at [124, 97] on mat-icon at bounding box center [128, 97] width 8 height 8
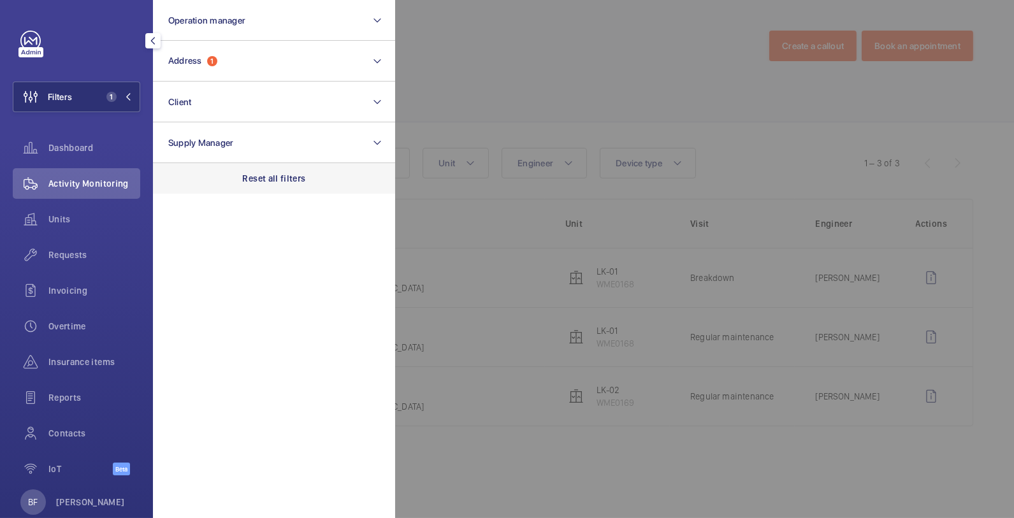
click at [241, 182] on div "Reset all filters" at bounding box center [274, 178] width 242 height 31
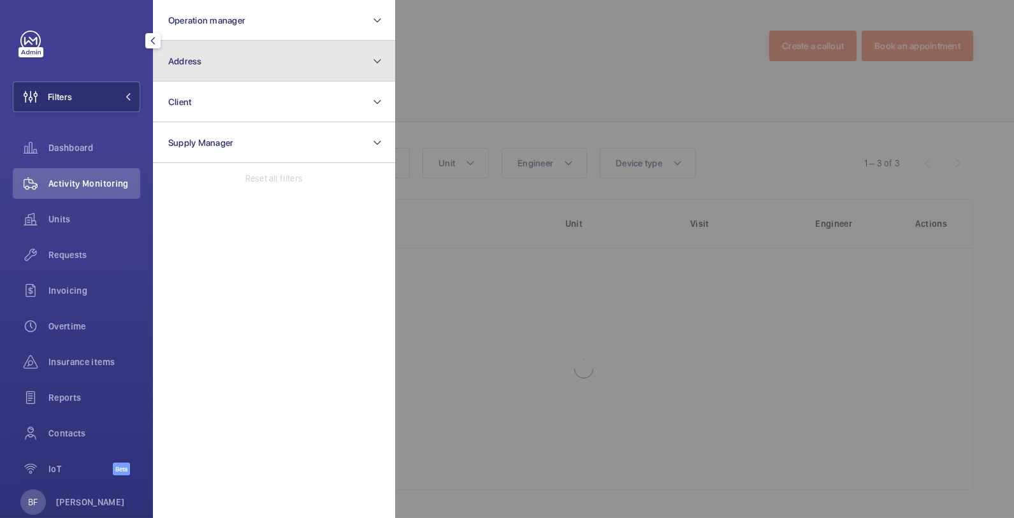
click at [229, 62] on button "Address" at bounding box center [274, 61] width 242 height 41
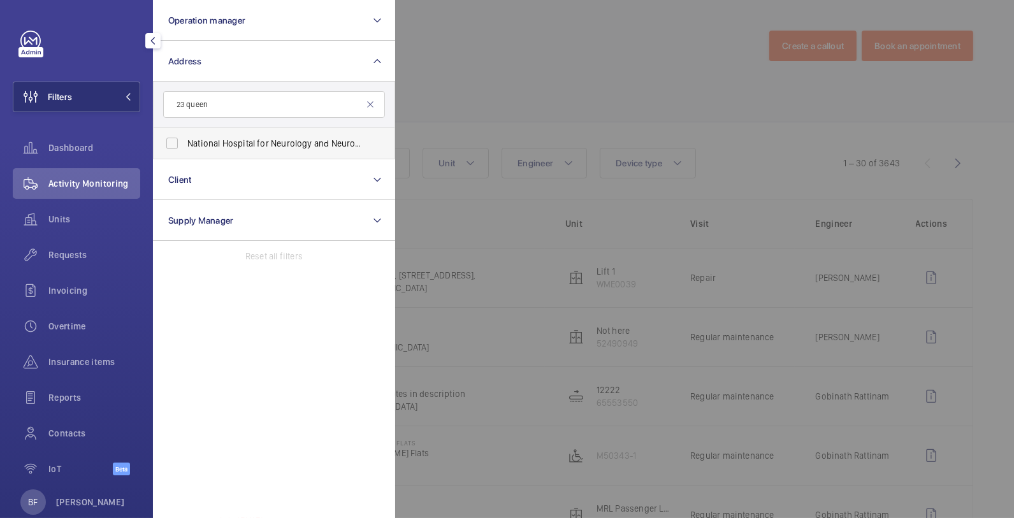
type input "23 queen"
click at [242, 135] on label "National Hospital for Neurology and Neurosurgery - 23 Queen Square, LONDON WC1N…" at bounding box center [265, 143] width 222 height 31
click at [185, 135] on input "National Hospital for Neurology and Neurosurgery - 23 Queen Square, LONDON WC1N…" at bounding box center [171, 143] width 25 height 25
checkbox input "true"
click at [449, 68] on div at bounding box center [902, 259] width 1014 height 518
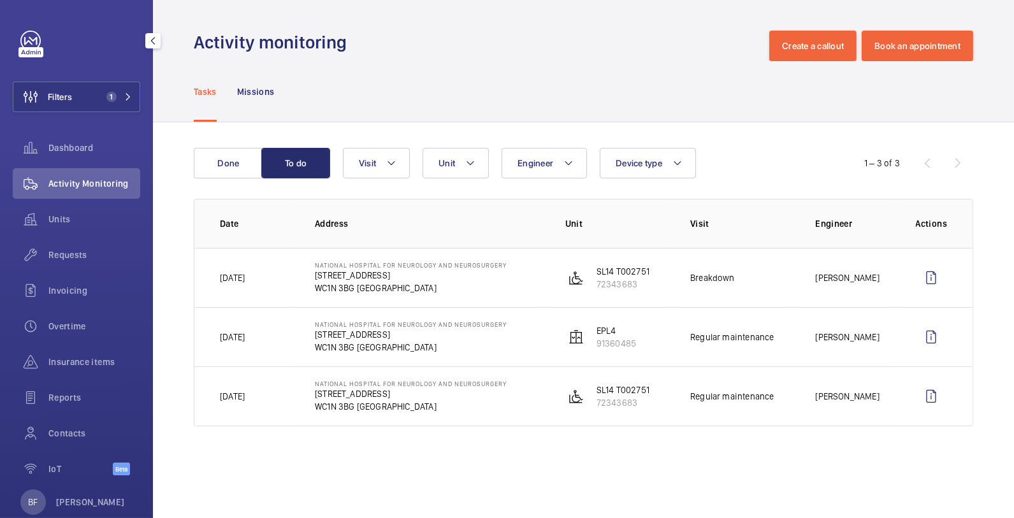
click at [273, 290] on td "[DATE]" at bounding box center [244, 277] width 100 height 59
